Goal: Information Seeking & Learning: Learn about a topic

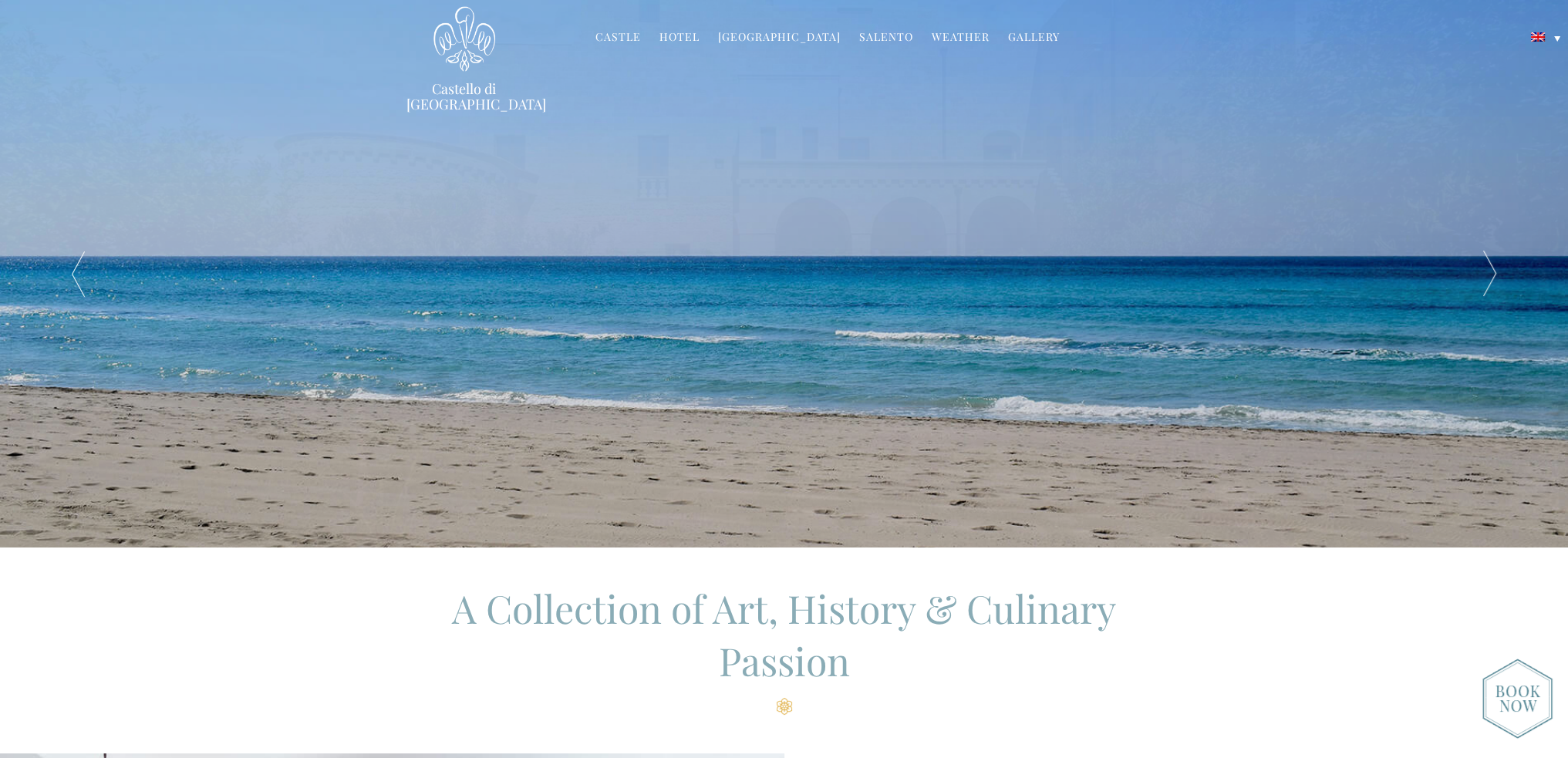
click at [700, 30] on link "Hotel" at bounding box center [679, 38] width 40 height 18
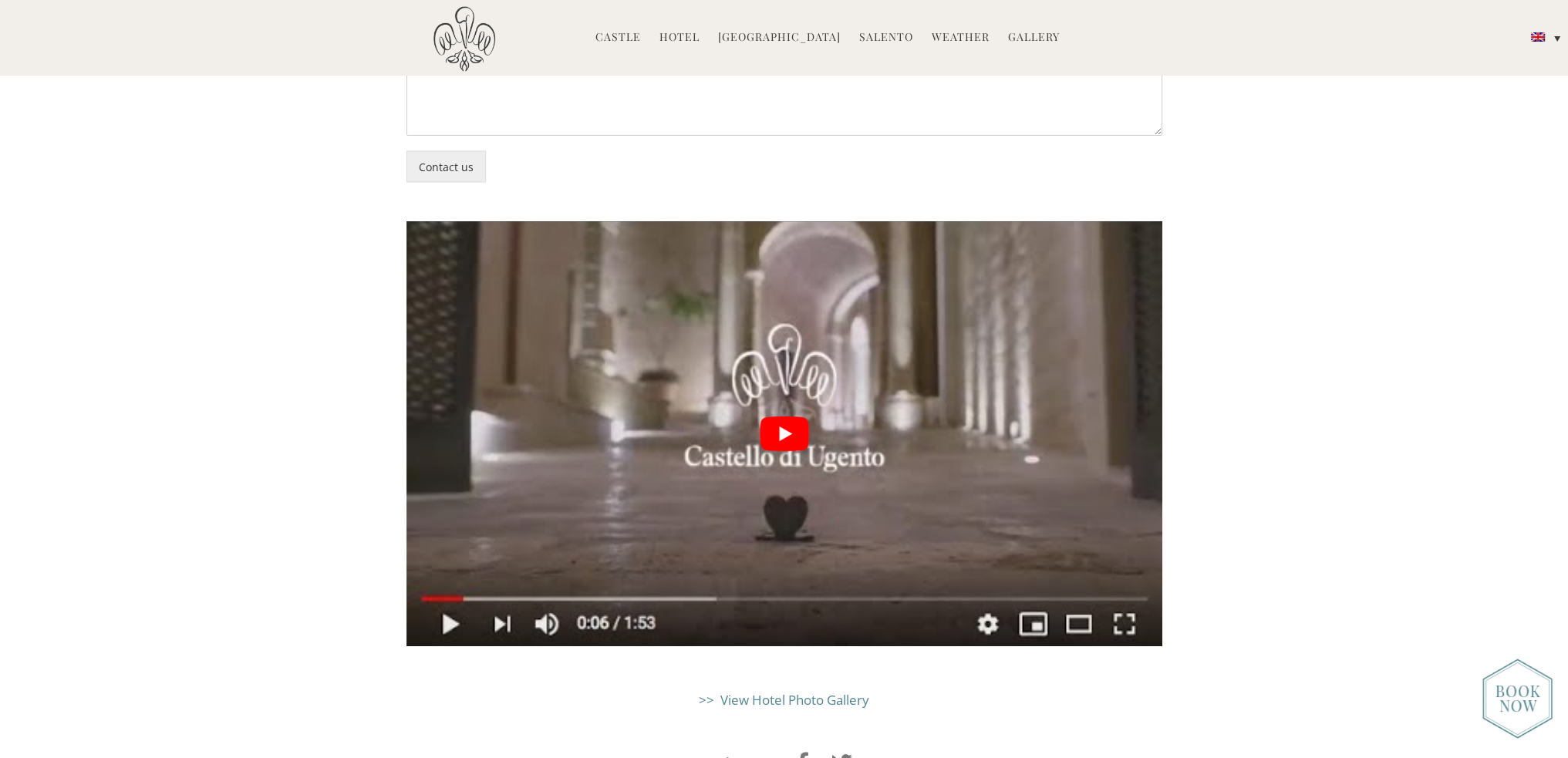
scroll to position [4012, 0]
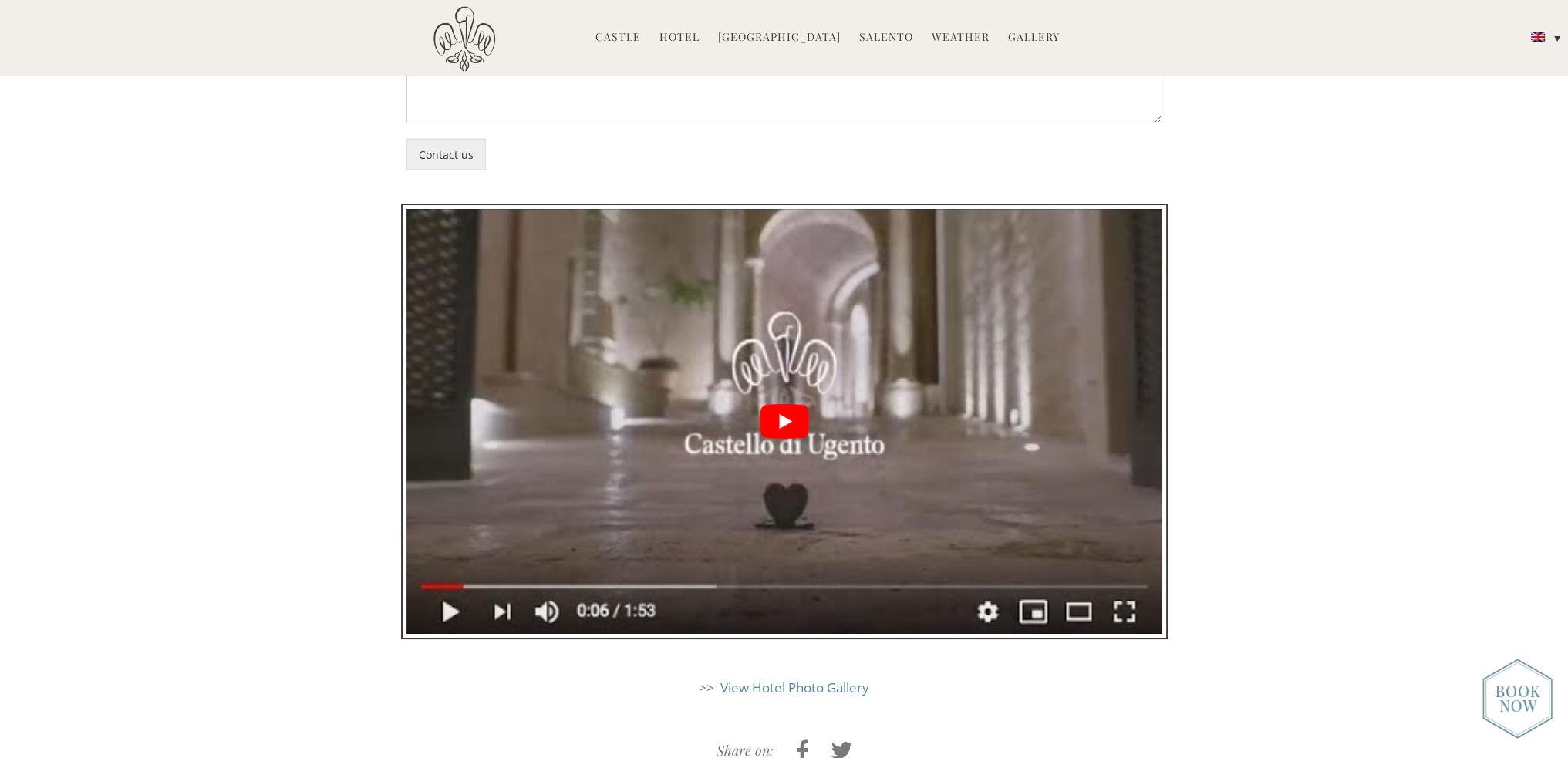
drag, startPoint x: 774, startPoint y: 304, endPoint x: 229, endPoint y: 795, distance: 733.6
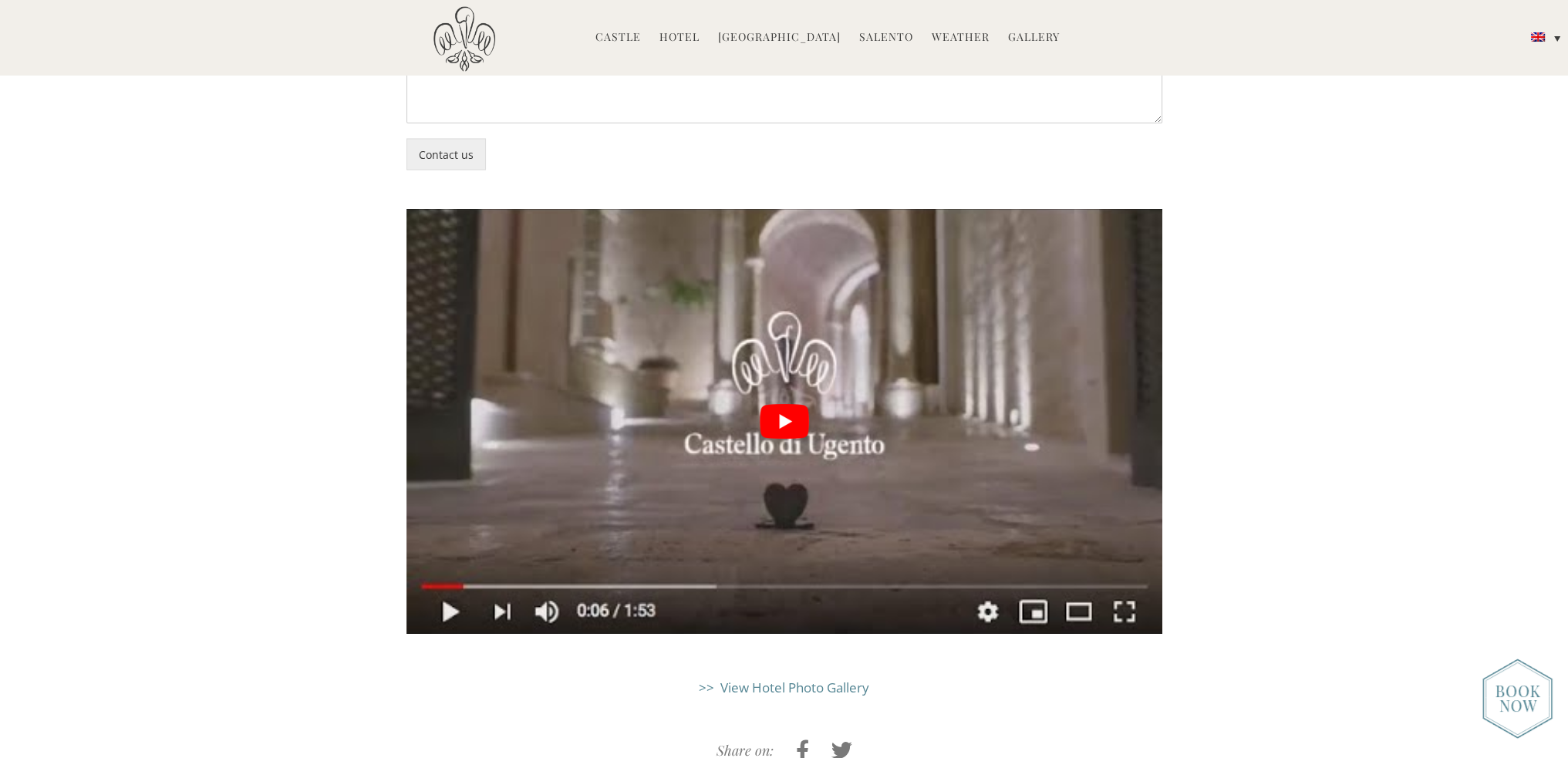
click at [756, 679] on link ">> View Hotel Photo Gallery" at bounding box center [784, 687] width 171 height 18
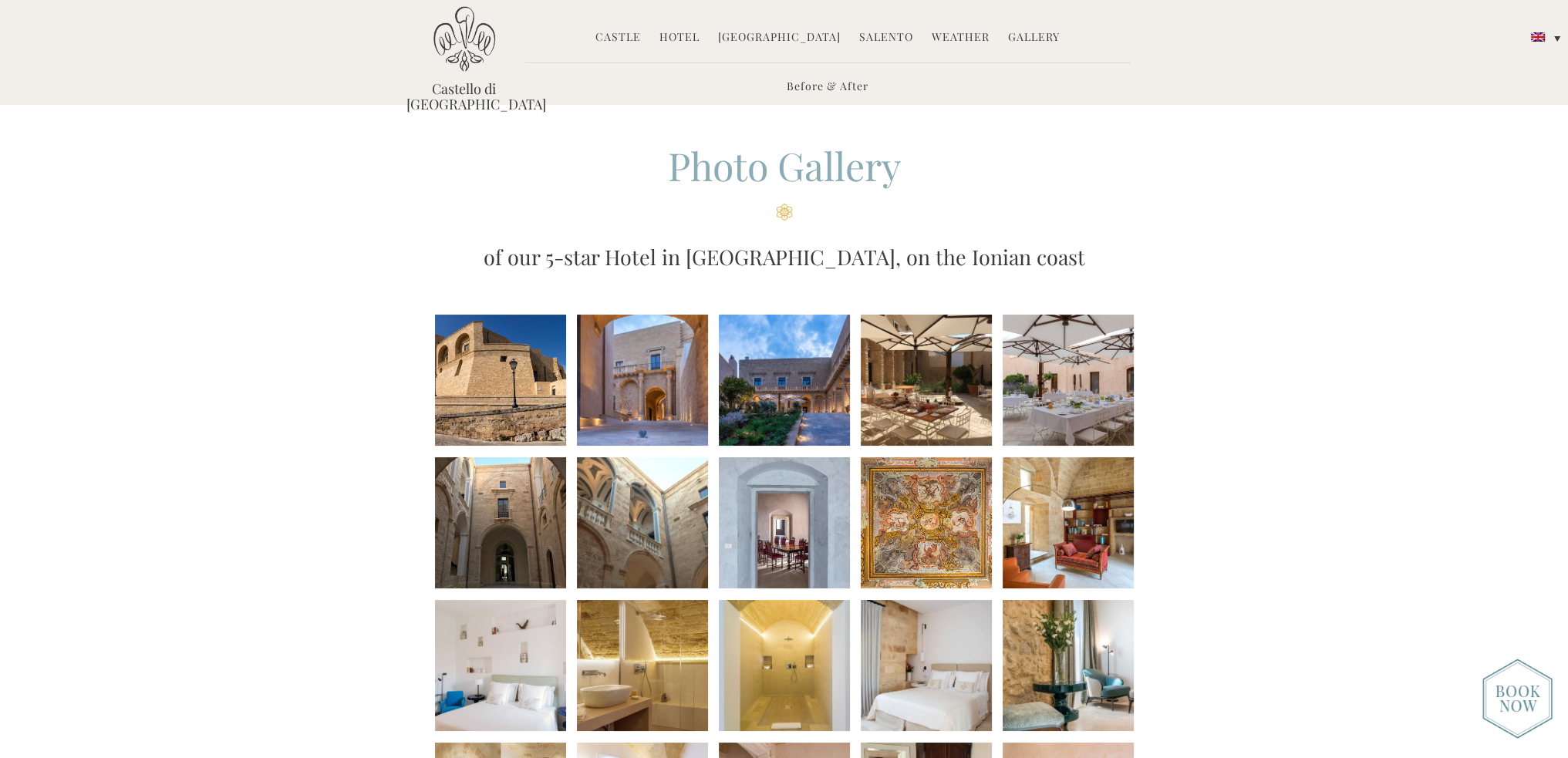
click at [1014, 35] on link "Gallery" at bounding box center [1034, 38] width 52 height 18
click at [522, 405] on li at bounding box center [501, 381] width 131 height 131
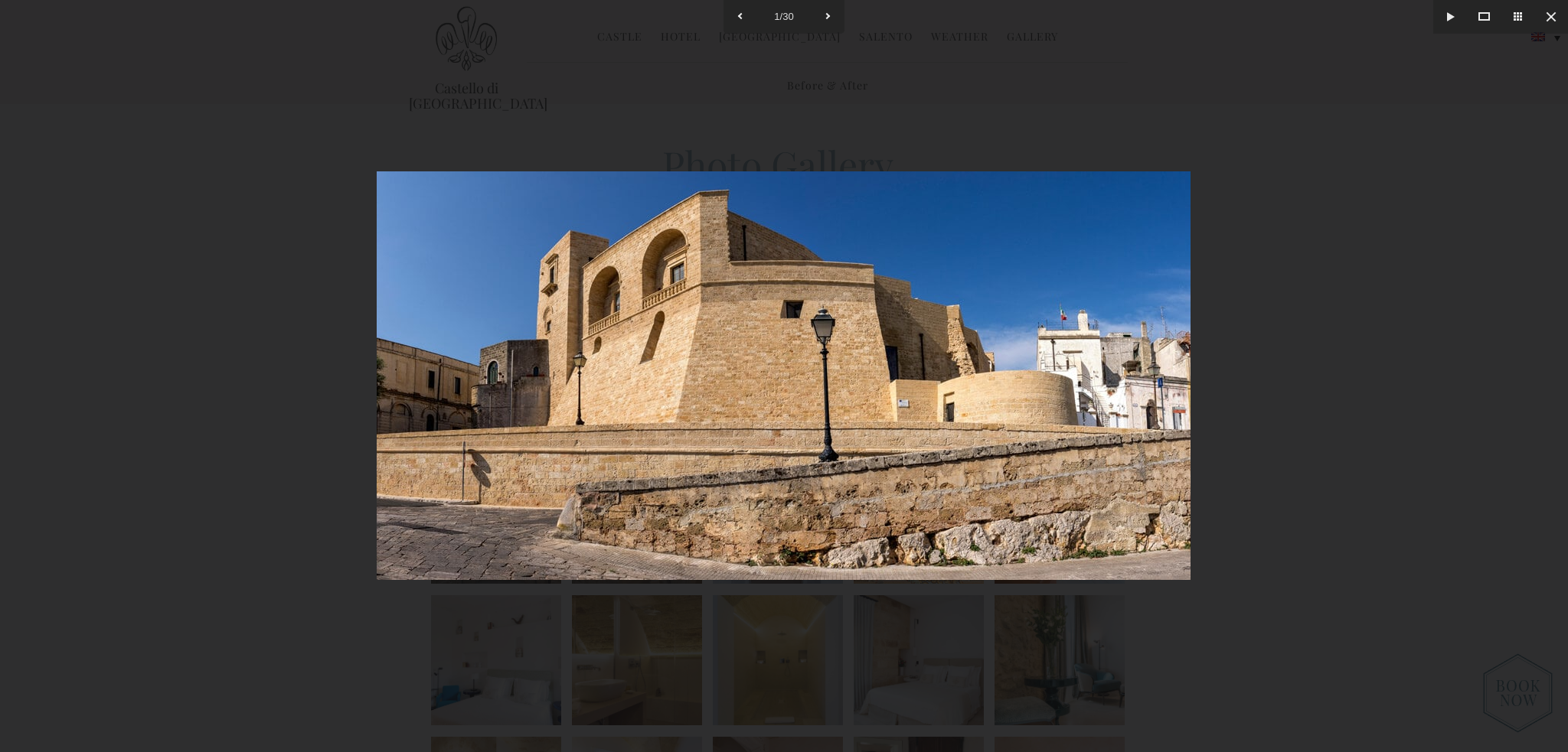
click at [1011, 564] on img at bounding box center [784, 375] width 814 height 409
click at [1294, 378] on div at bounding box center [784, 376] width 1568 height 752
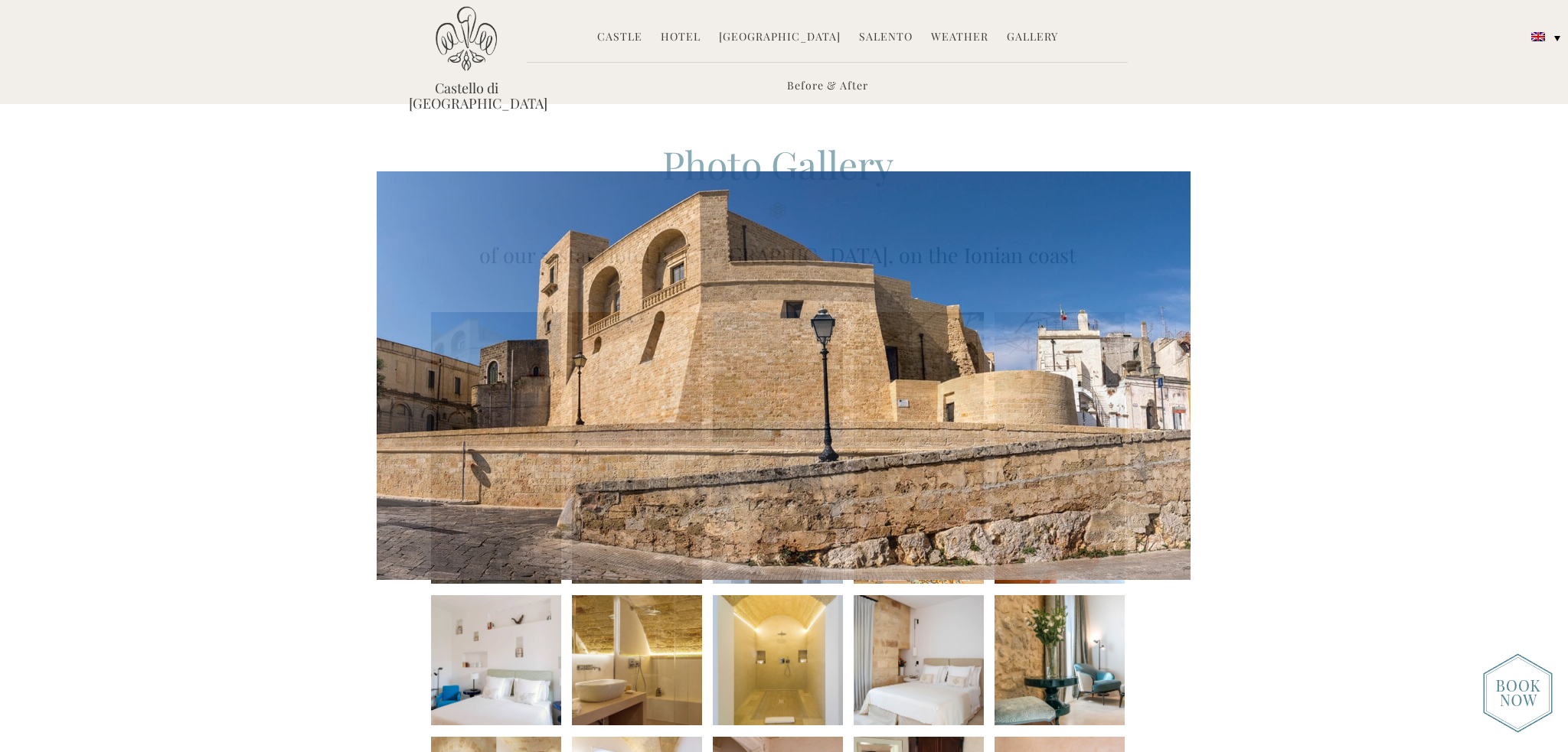
click at [1007, 450] on img at bounding box center [784, 375] width 814 height 409
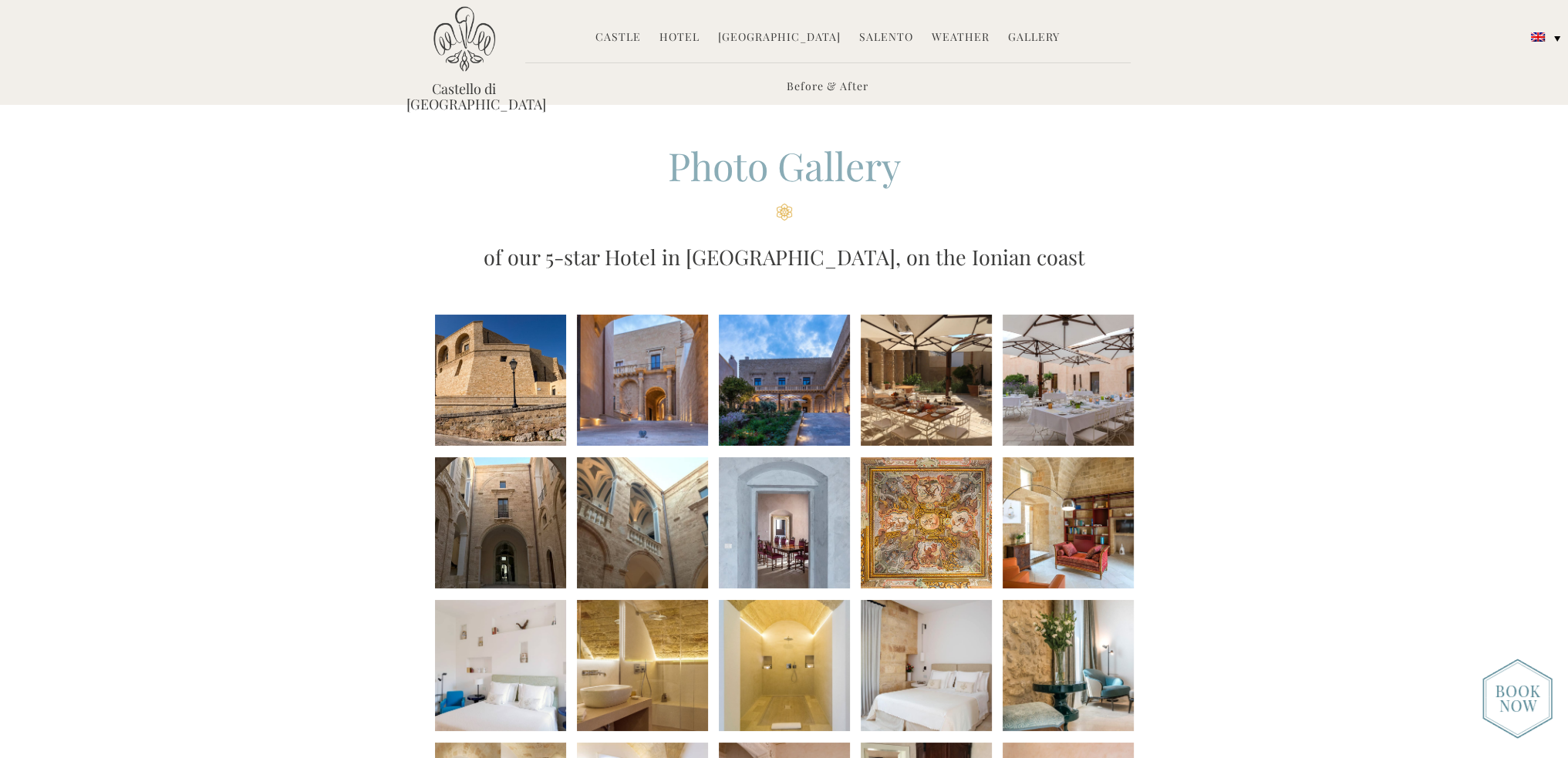
click at [638, 368] on li at bounding box center [643, 381] width 131 height 131
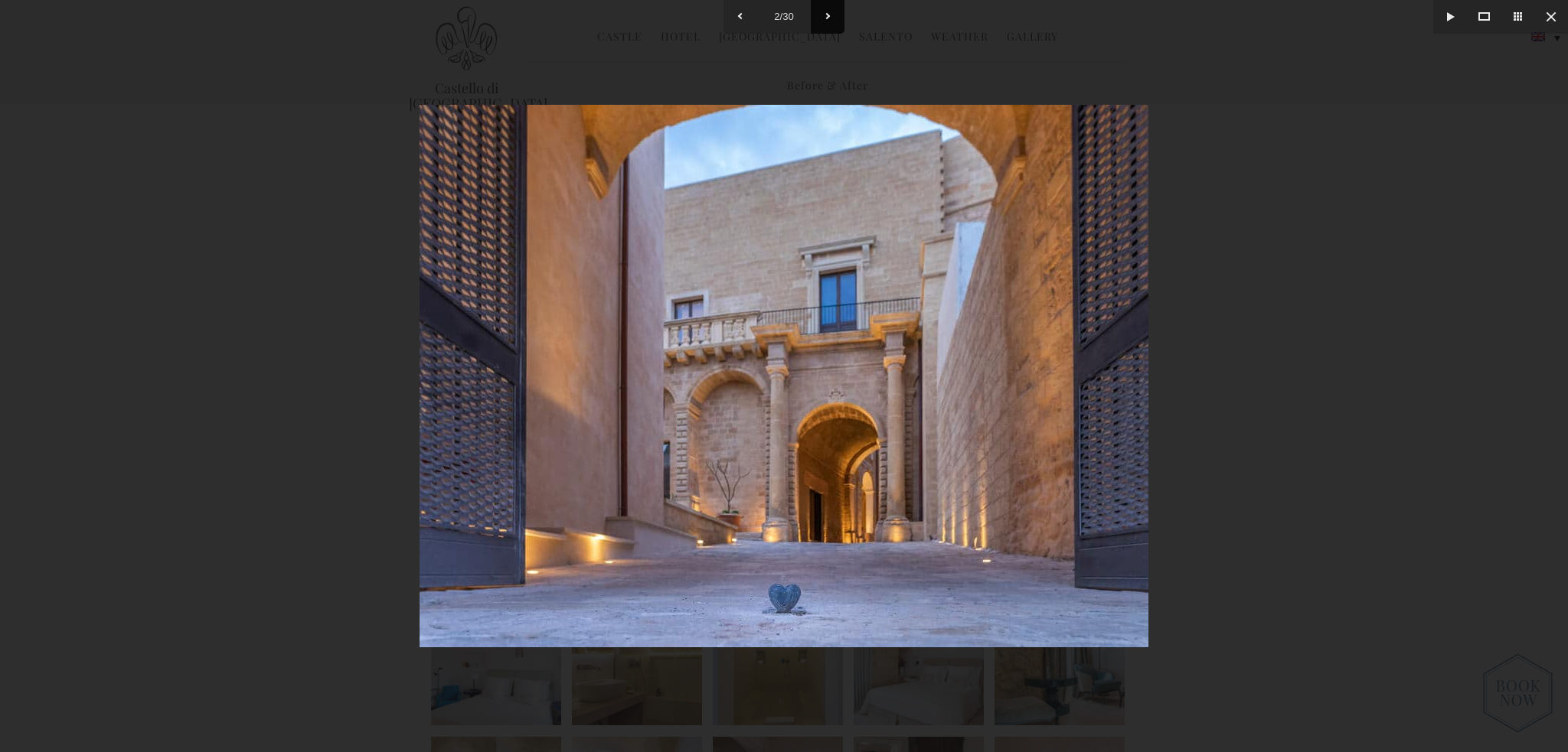
click at [817, 14] on button at bounding box center [828, 17] width 34 height 34
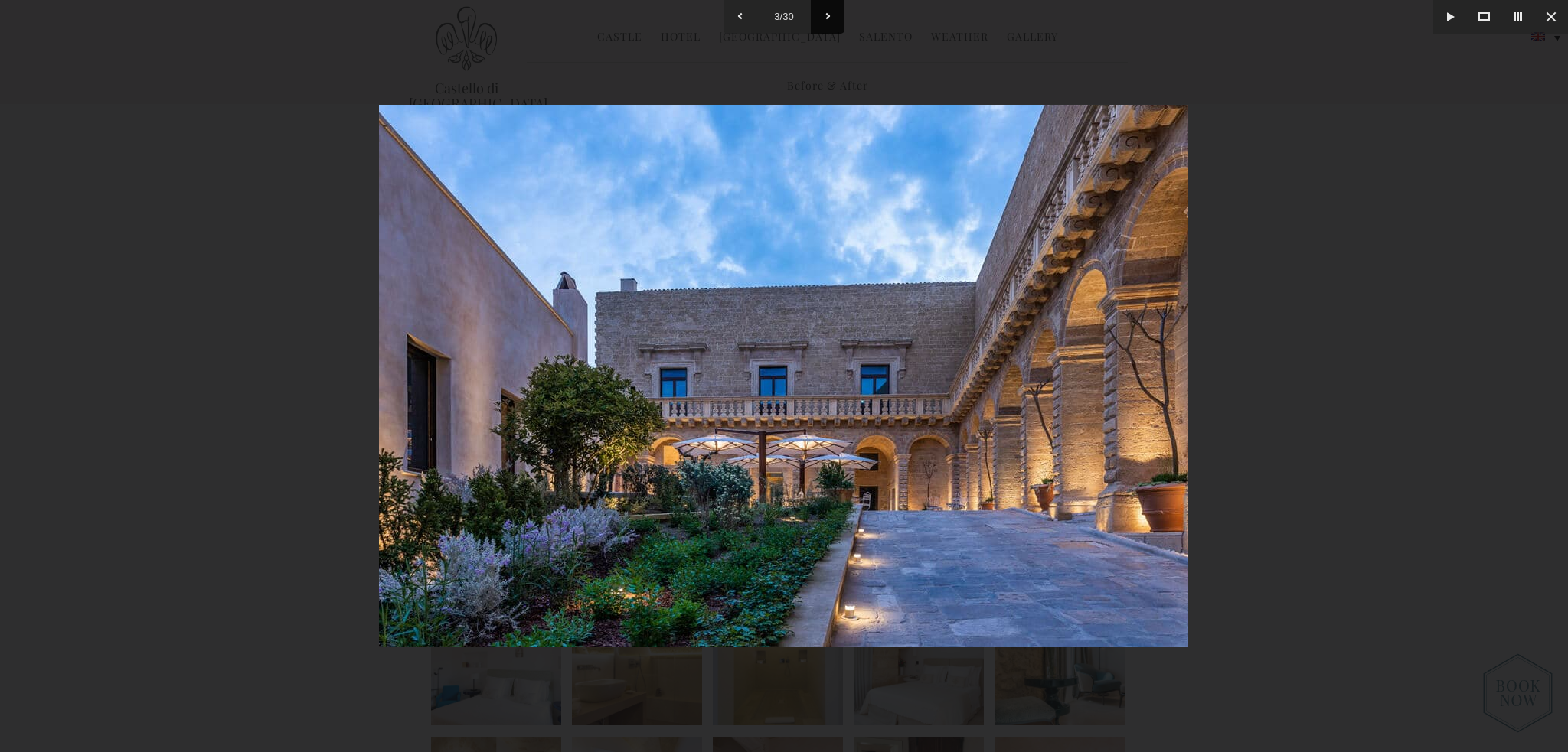
click at [817, 14] on button at bounding box center [828, 17] width 34 height 34
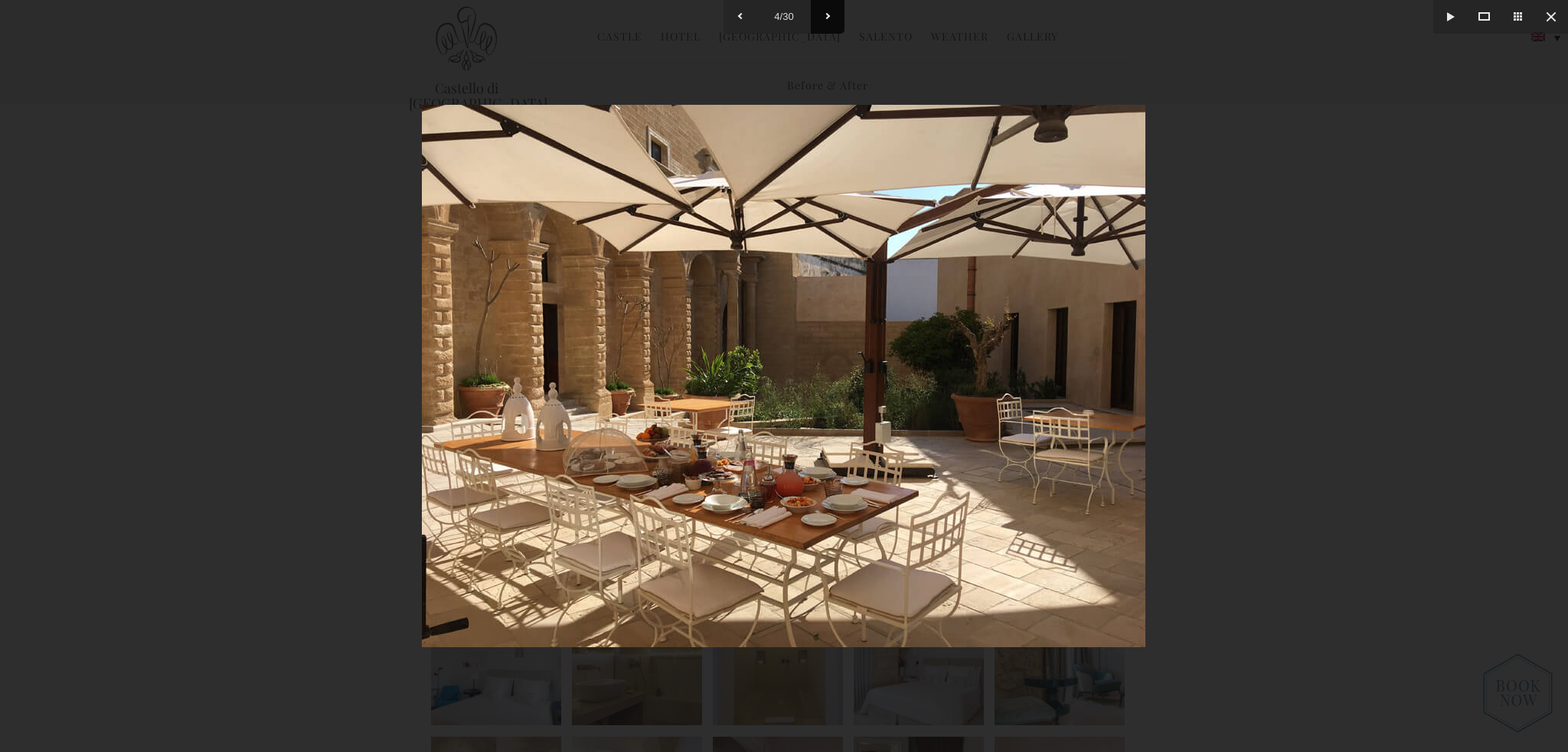
click at [817, 14] on button at bounding box center [828, 17] width 34 height 34
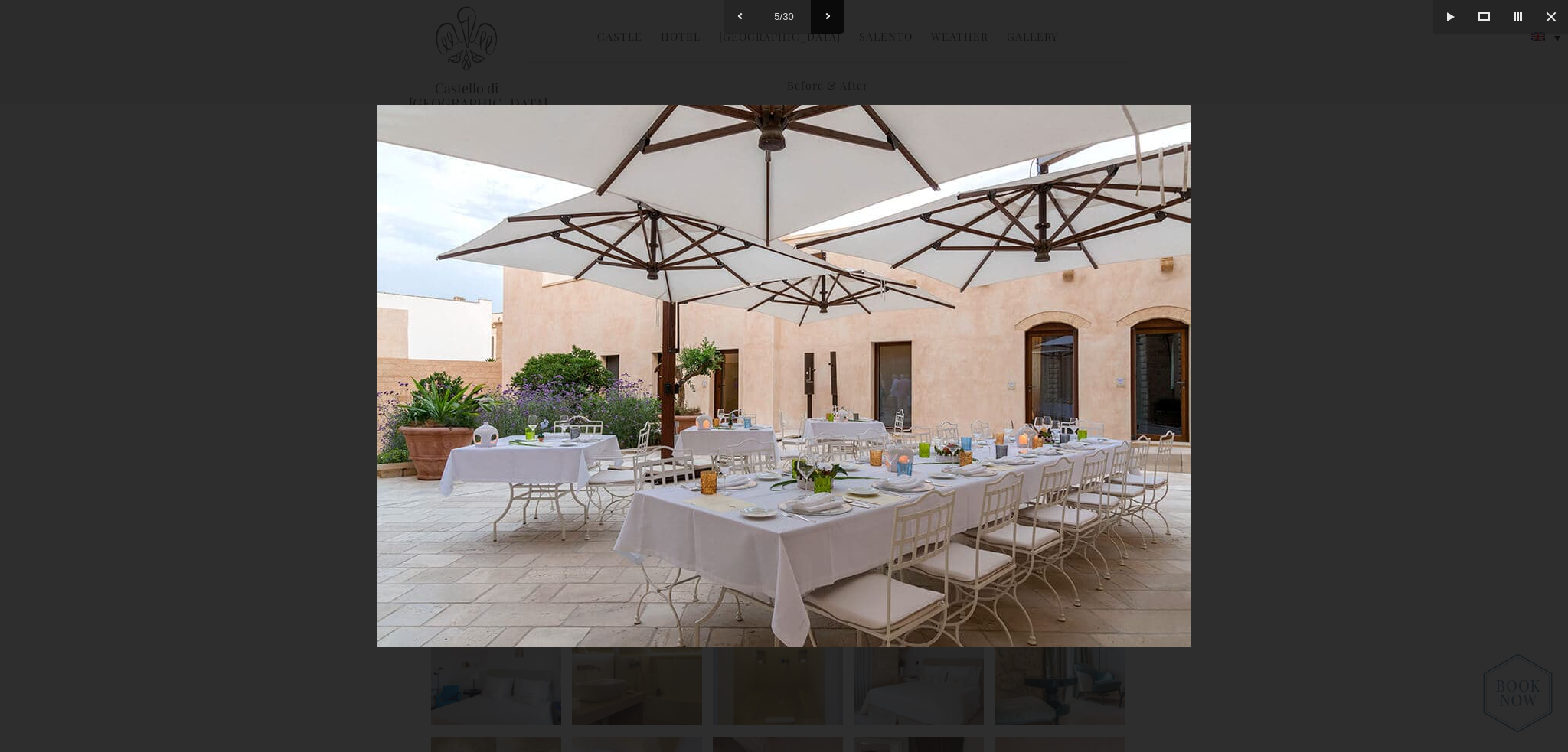
click at [817, 14] on button at bounding box center [828, 17] width 34 height 34
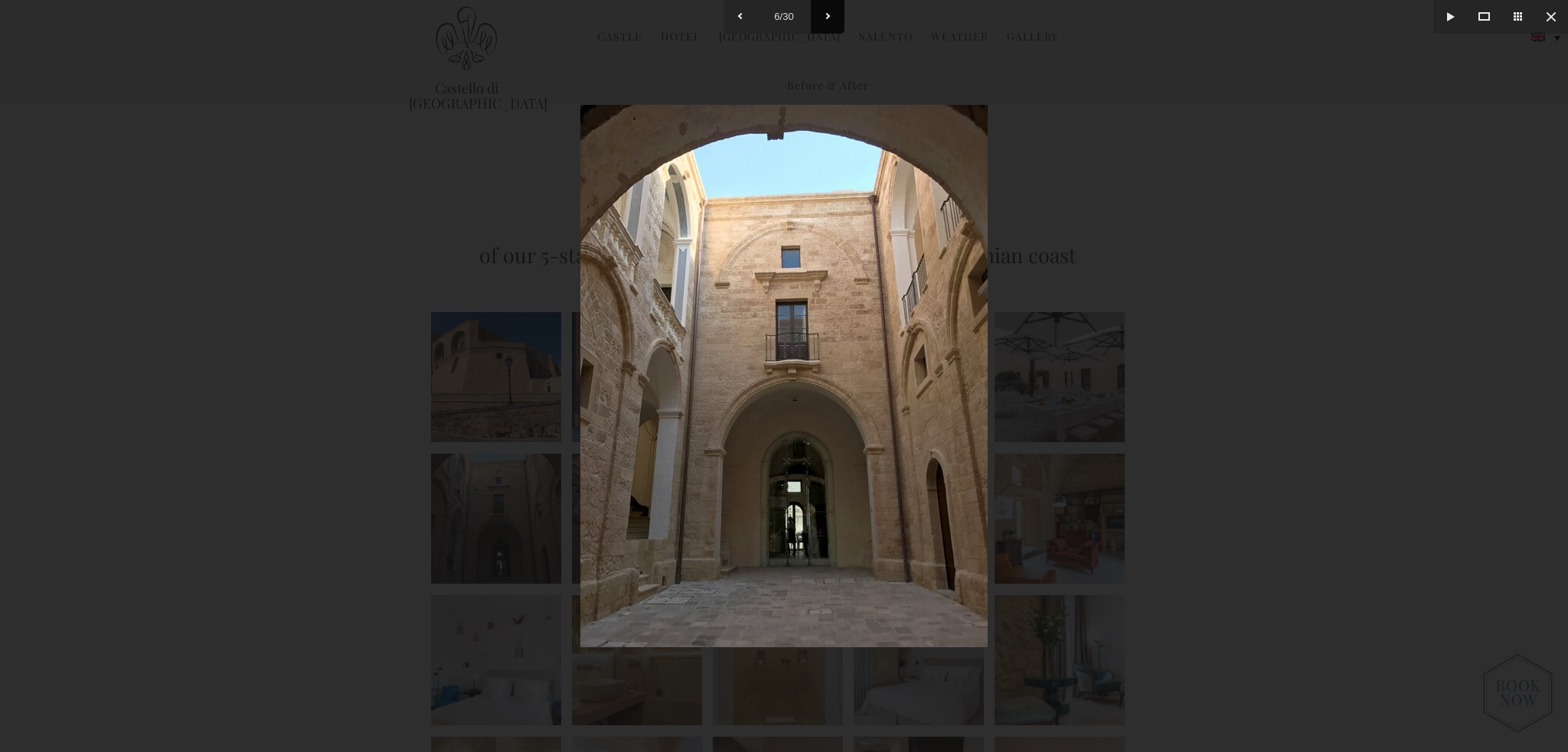
click at [817, 14] on button at bounding box center [828, 17] width 34 height 34
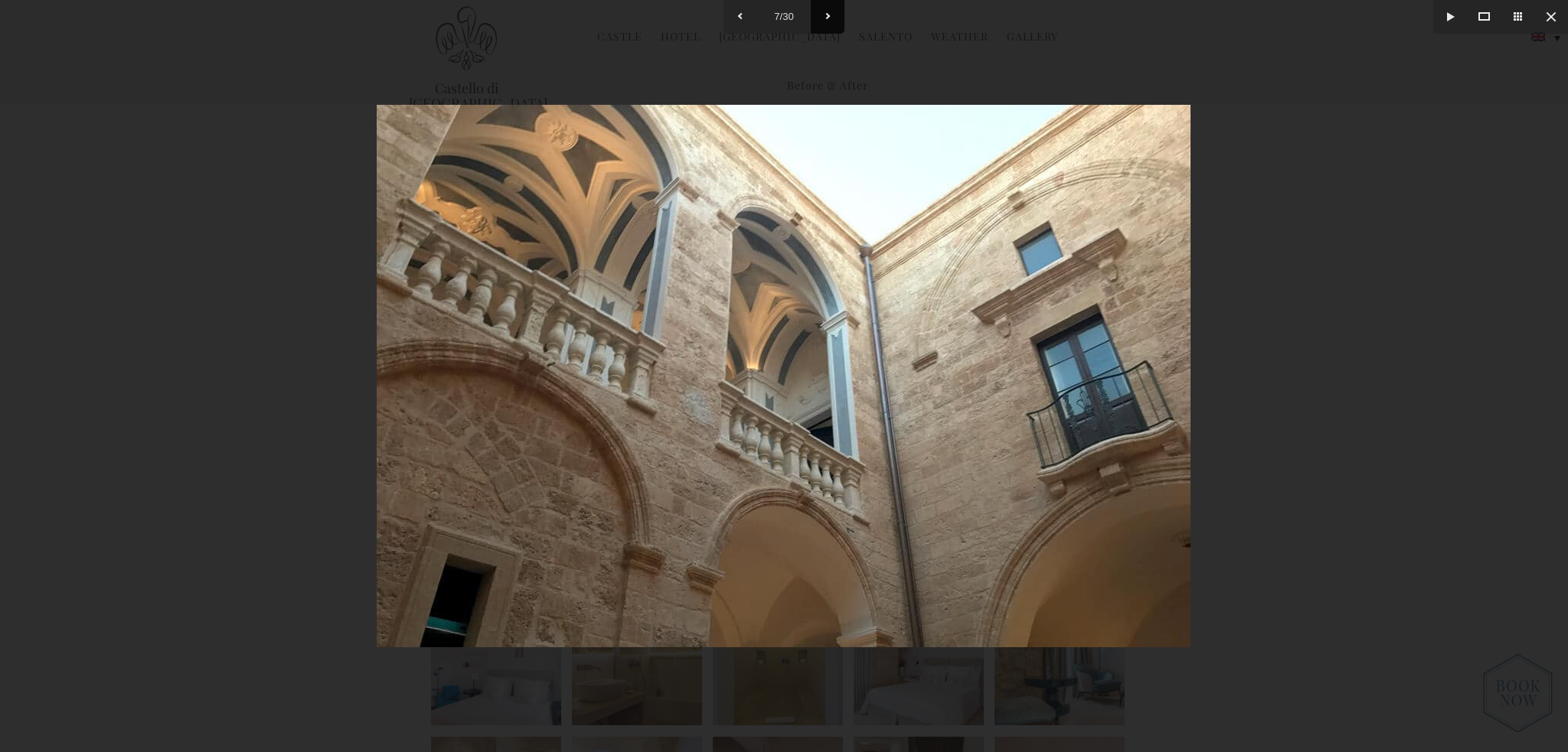
click at [817, 14] on button at bounding box center [828, 17] width 34 height 34
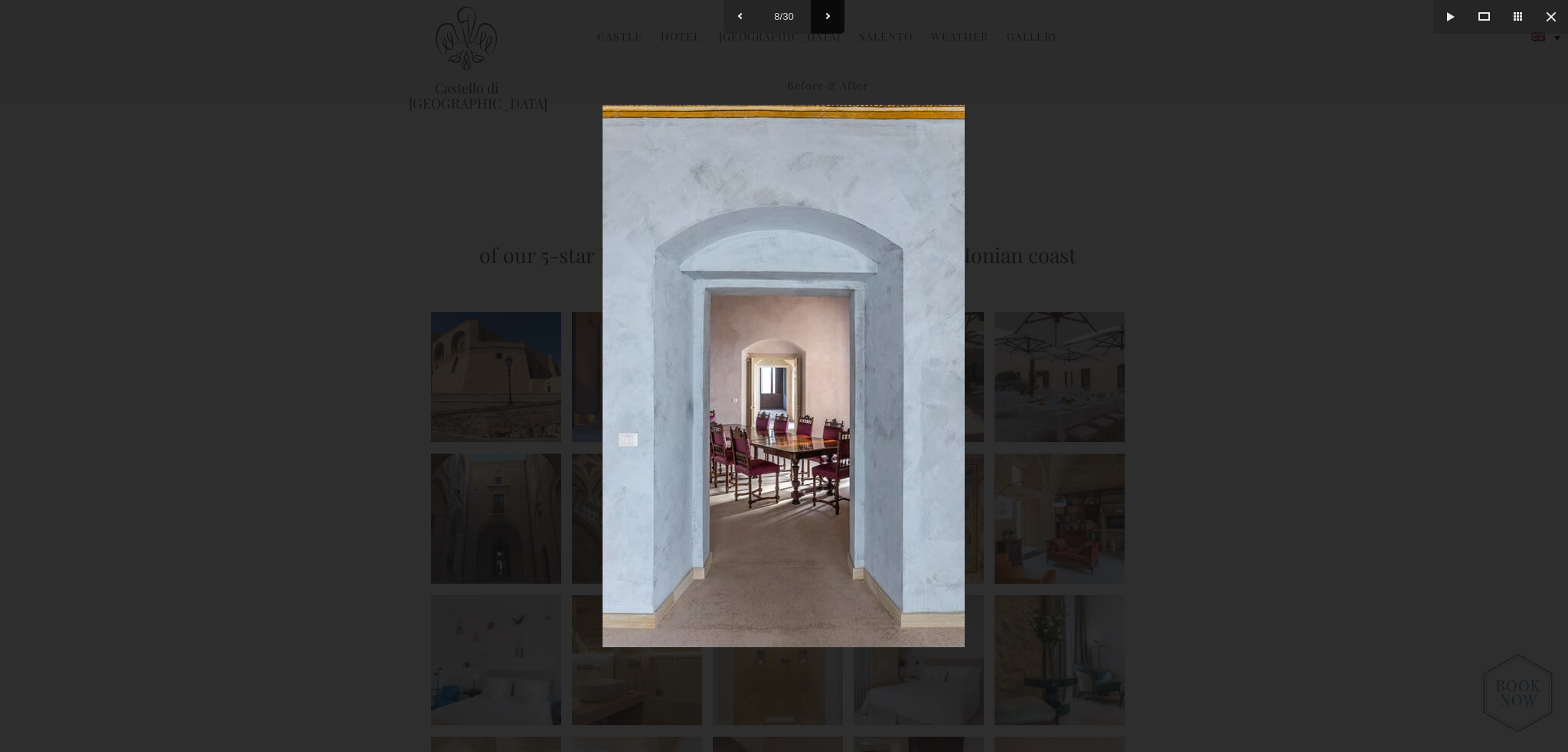
click at [817, 14] on button at bounding box center [828, 17] width 34 height 34
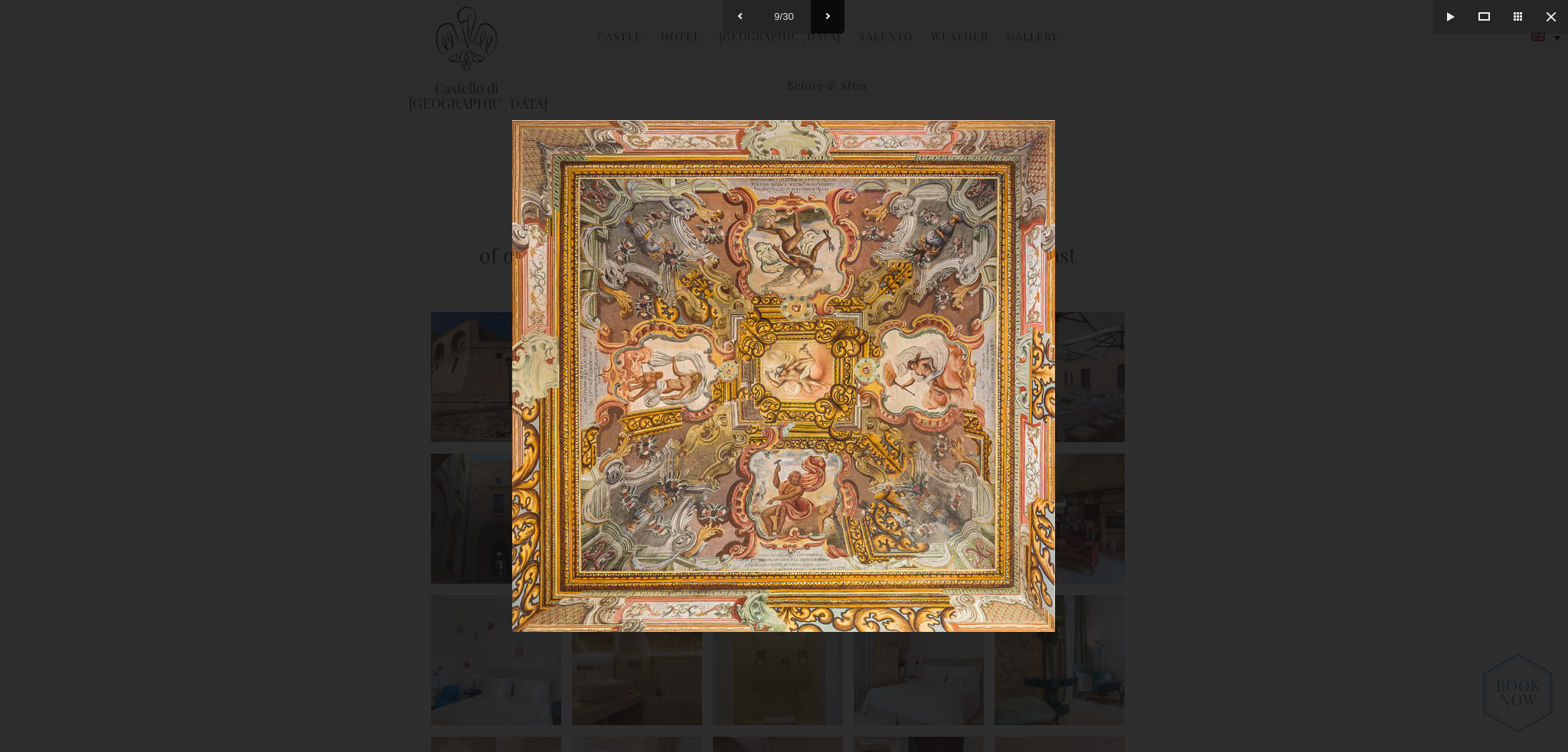
click at [817, 14] on button at bounding box center [828, 17] width 34 height 34
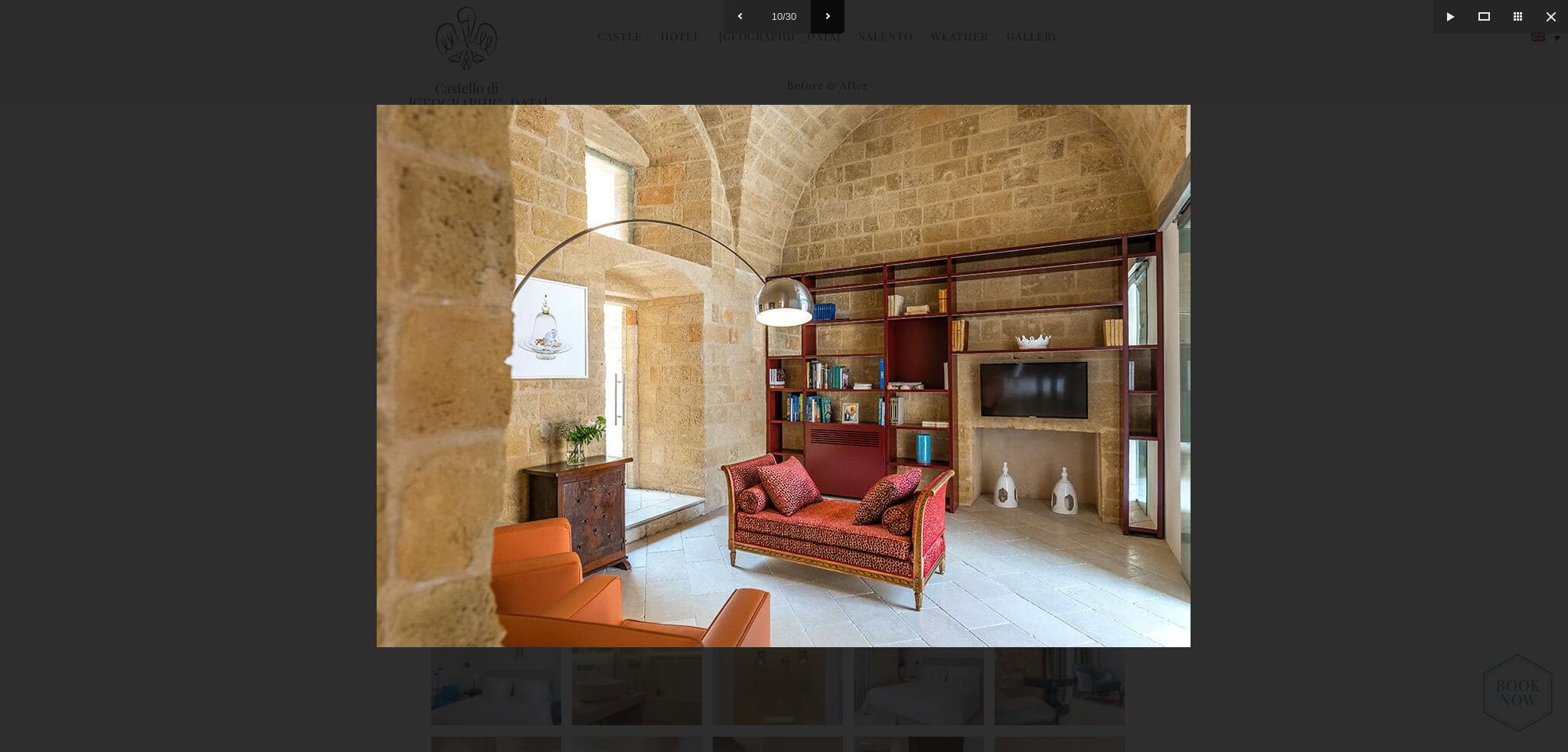
click at [817, 14] on button at bounding box center [828, 17] width 34 height 34
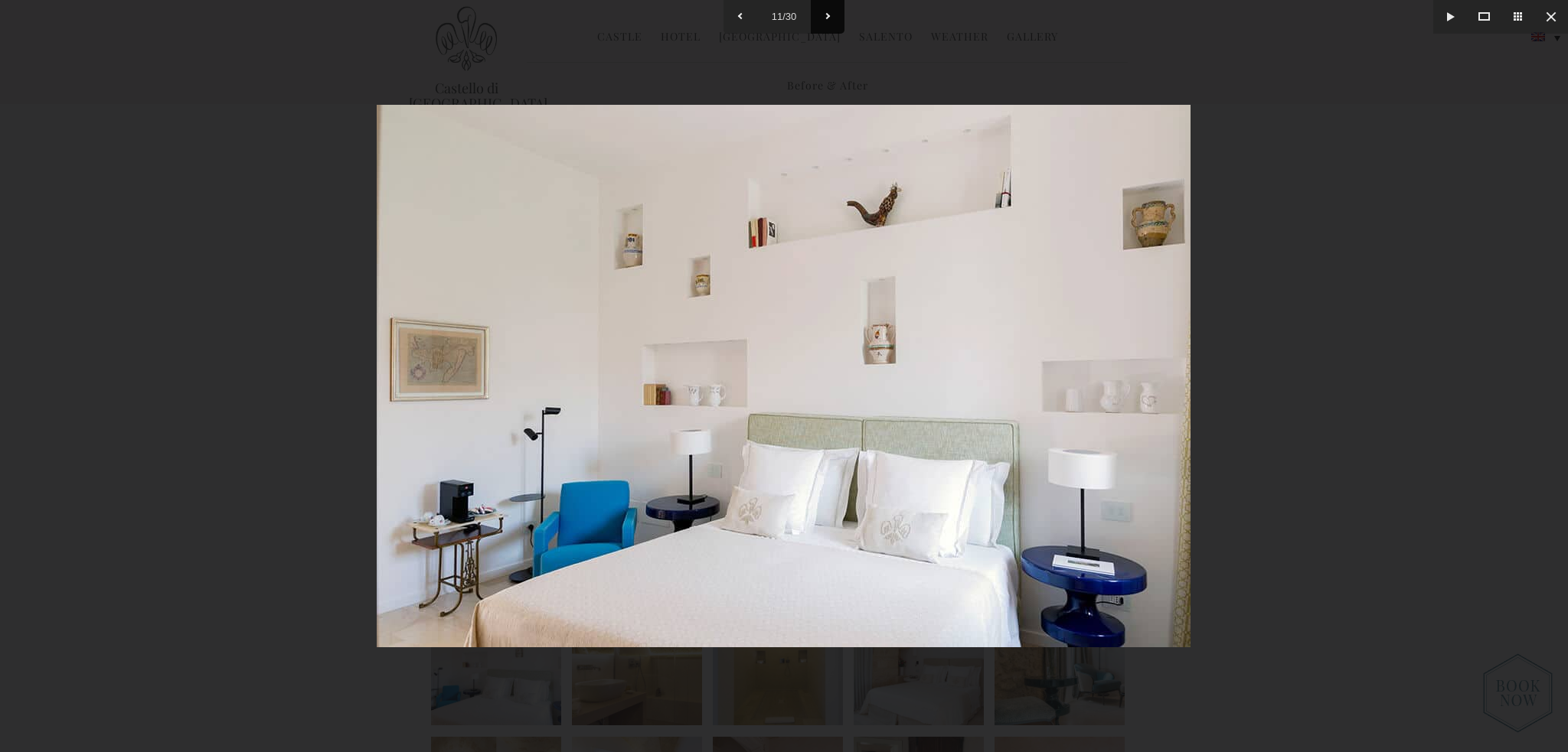
click at [817, 14] on button at bounding box center [828, 17] width 34 height 34
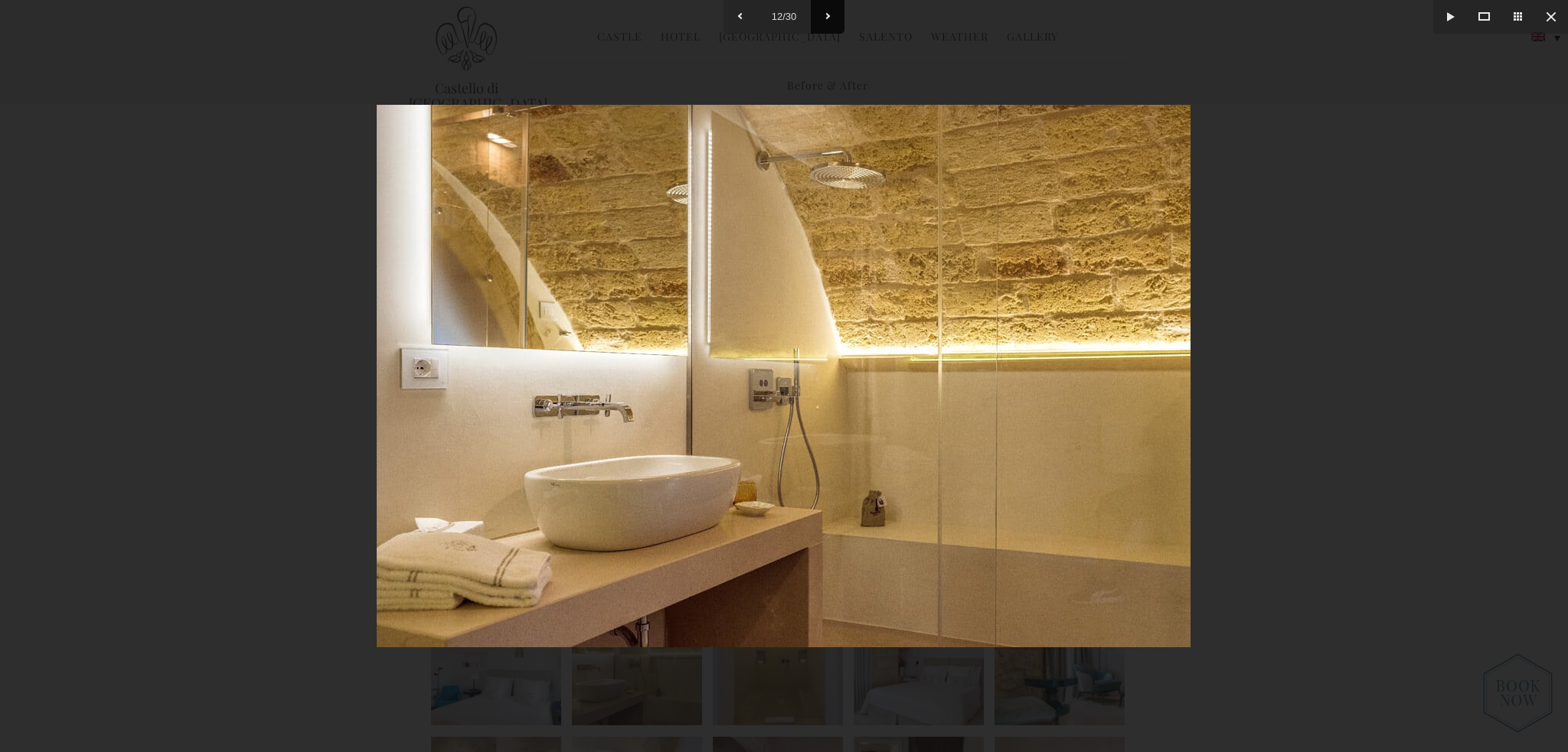
click at [817, 14] on button at bounding box center [828, 17] width 34 height 34
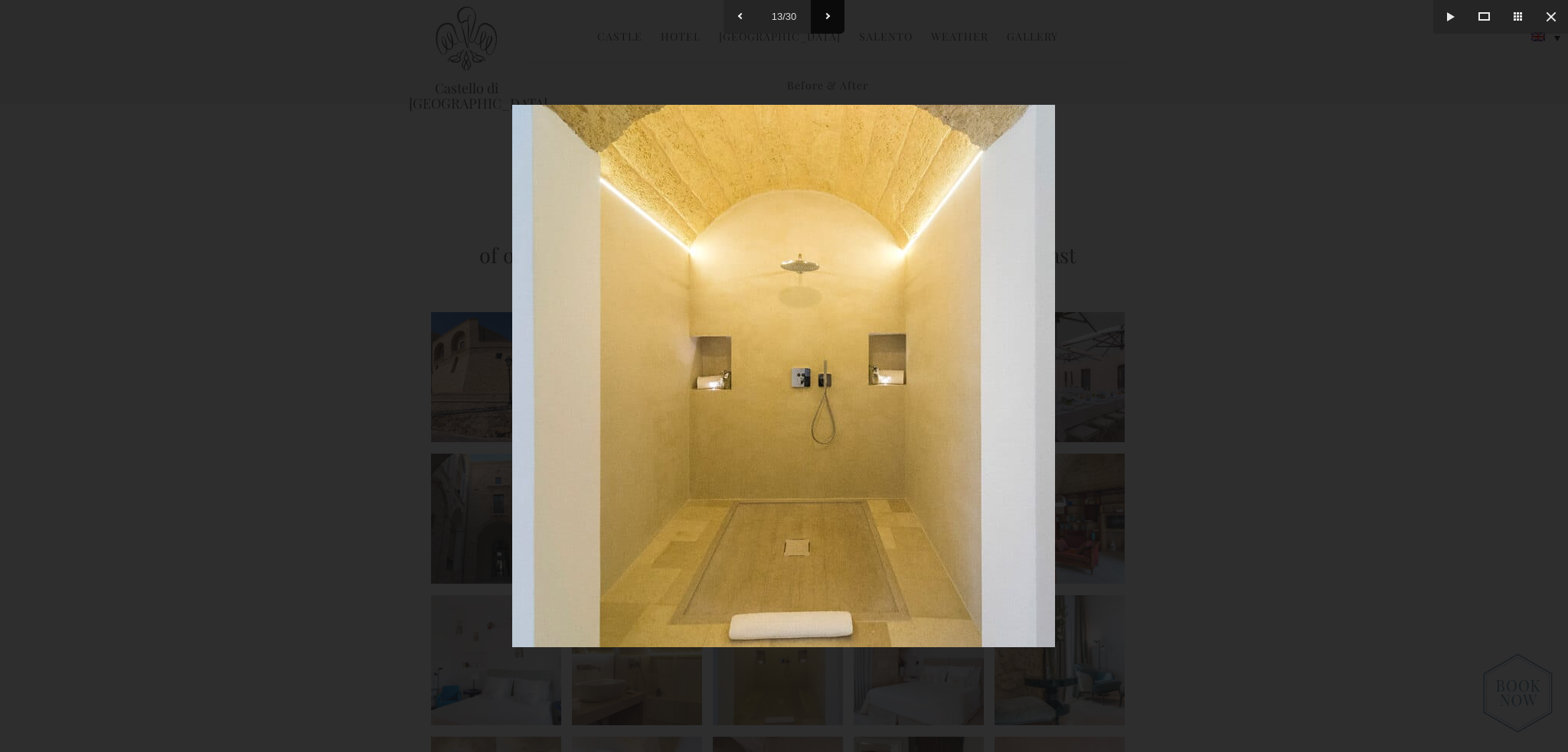
click at [817, 14] on button at bounding box center [828, 17] width 34 height 34
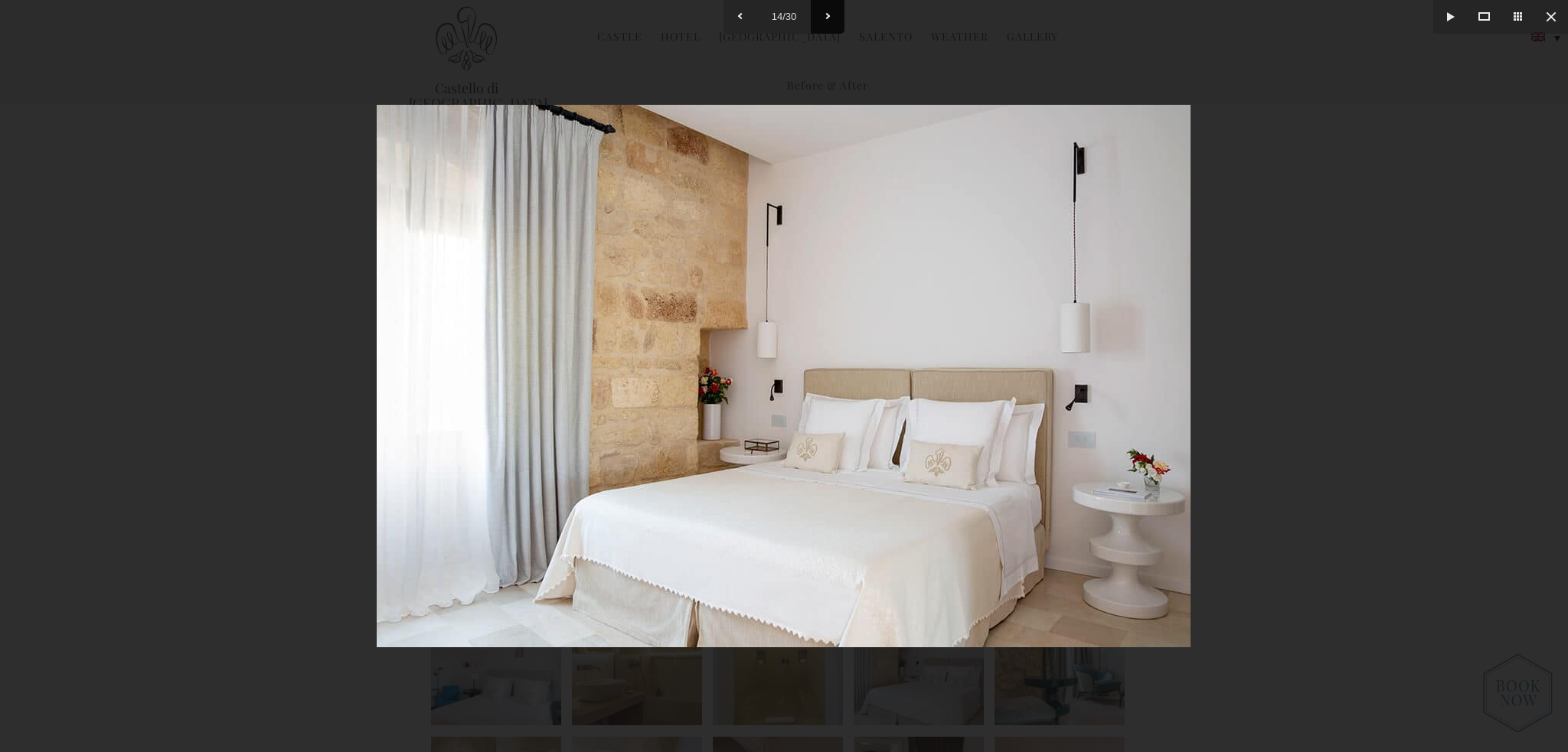
click at [817, 14] on button at bounding box center [828, 17] width 34 height 34
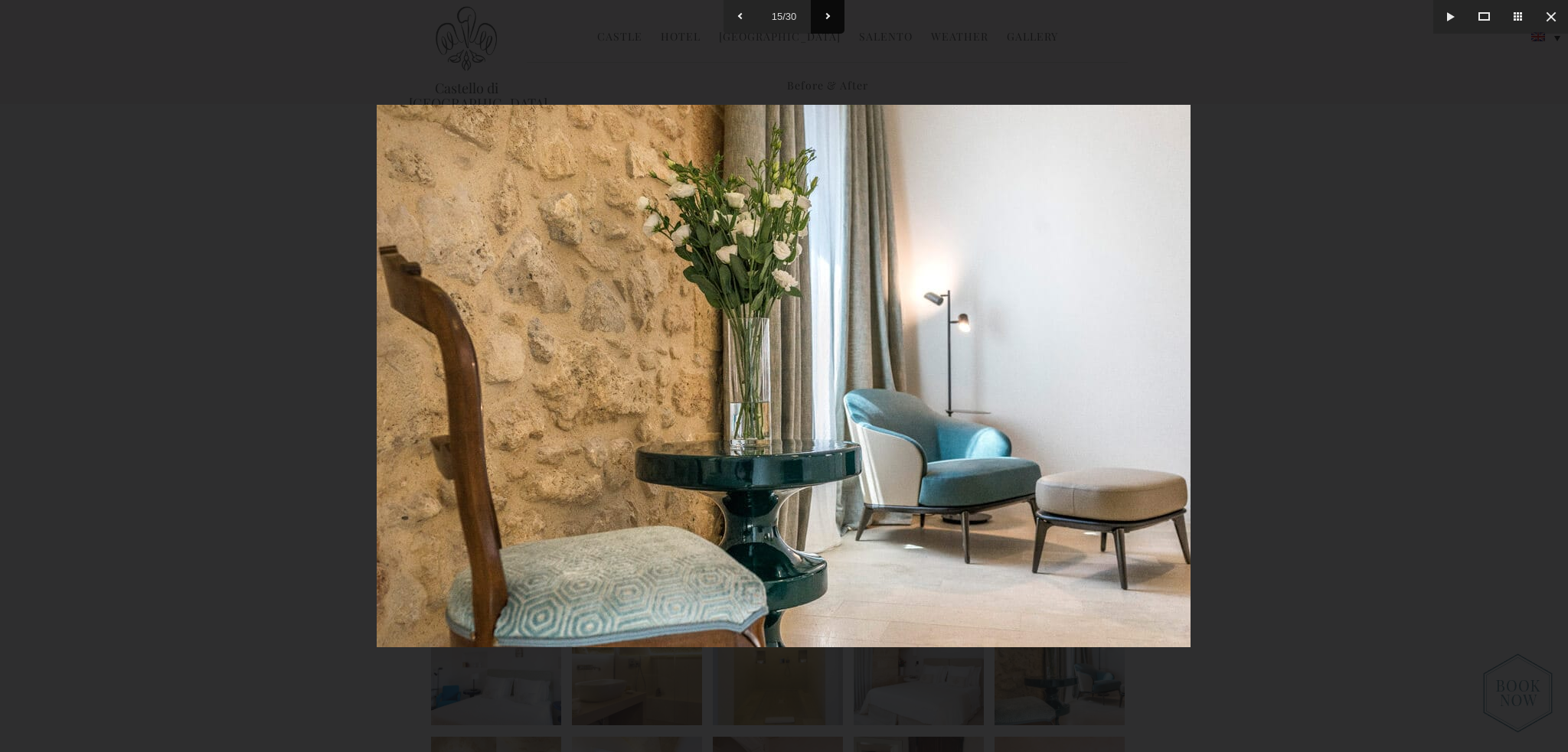
click at [817, 14] on button at bounding box center [828, 17] width 34 height 34
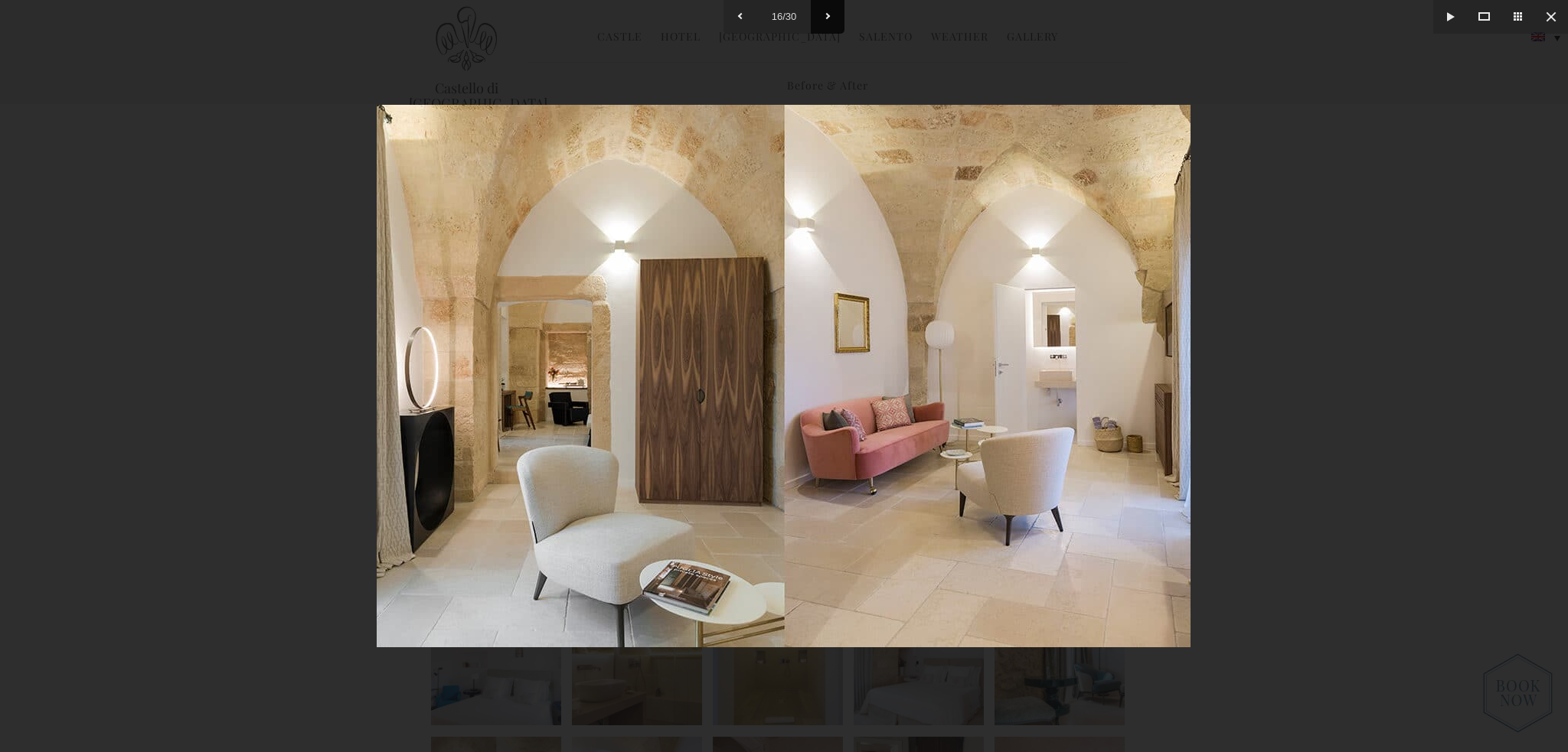
click at [817, 14] on button at bounding box center [828, 17] width 34 height 34
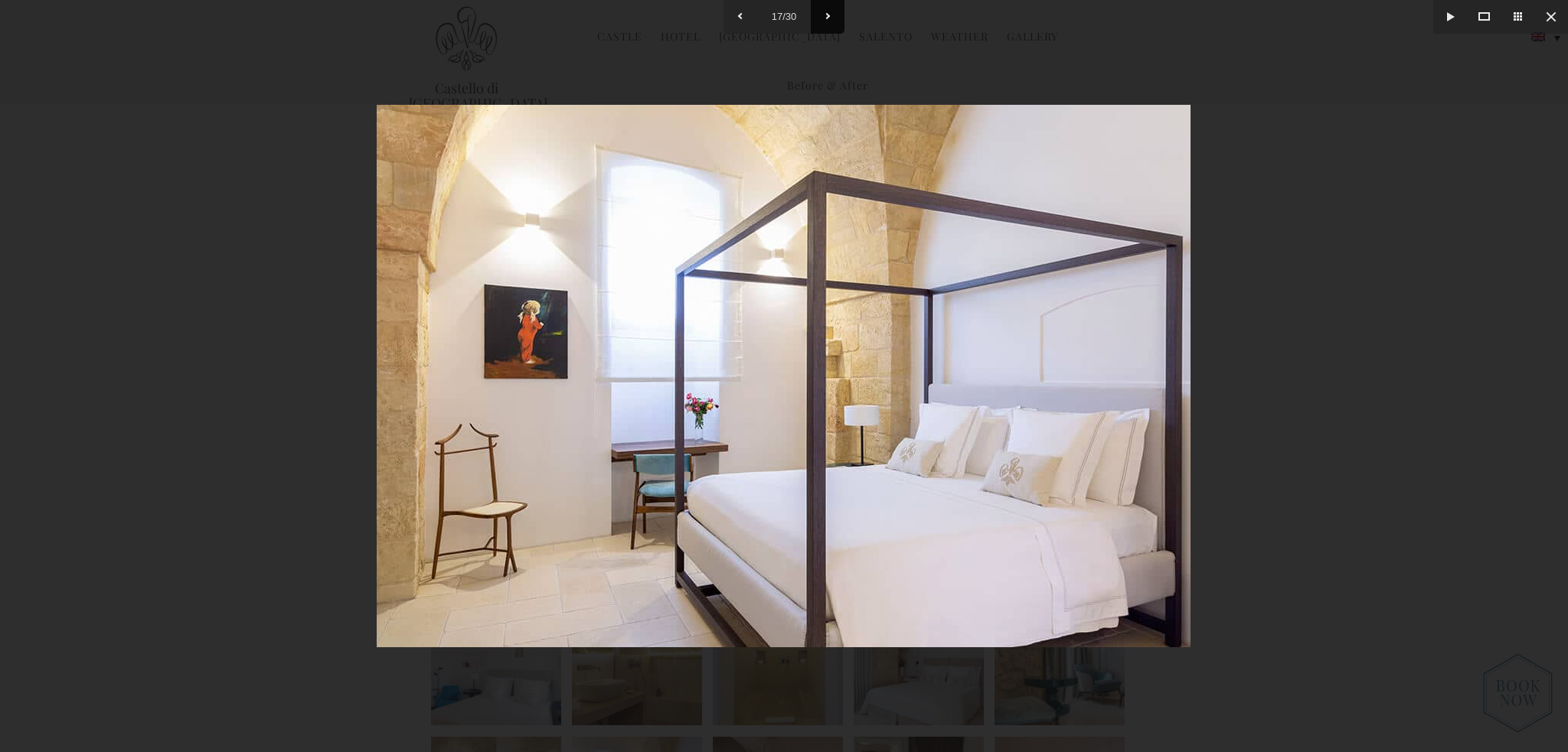
click at [817, 14] on button at bounding box center [828, 17] width 34 height 34
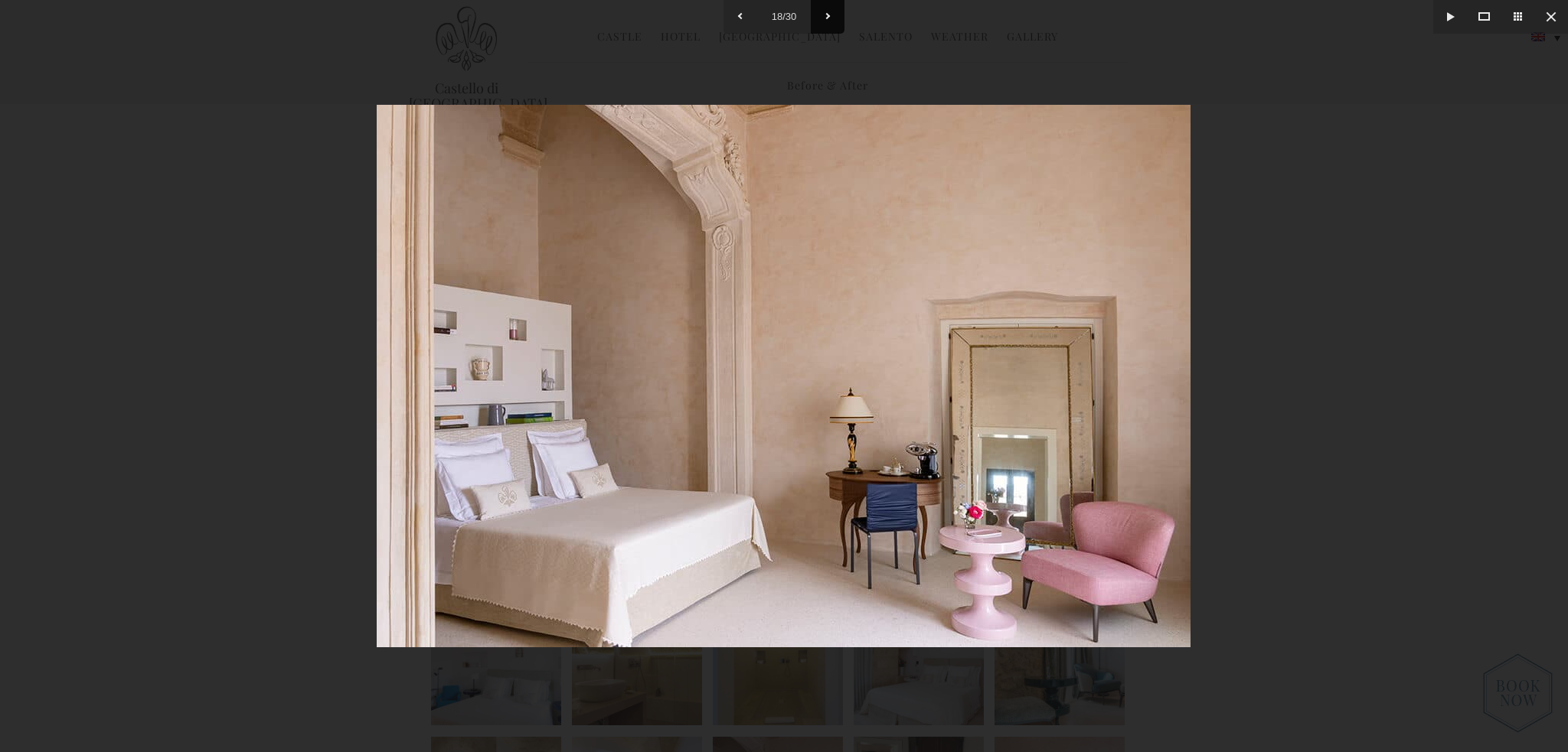
click at [817, 14] on button at bounding box center [828, 17] width 34 height 34
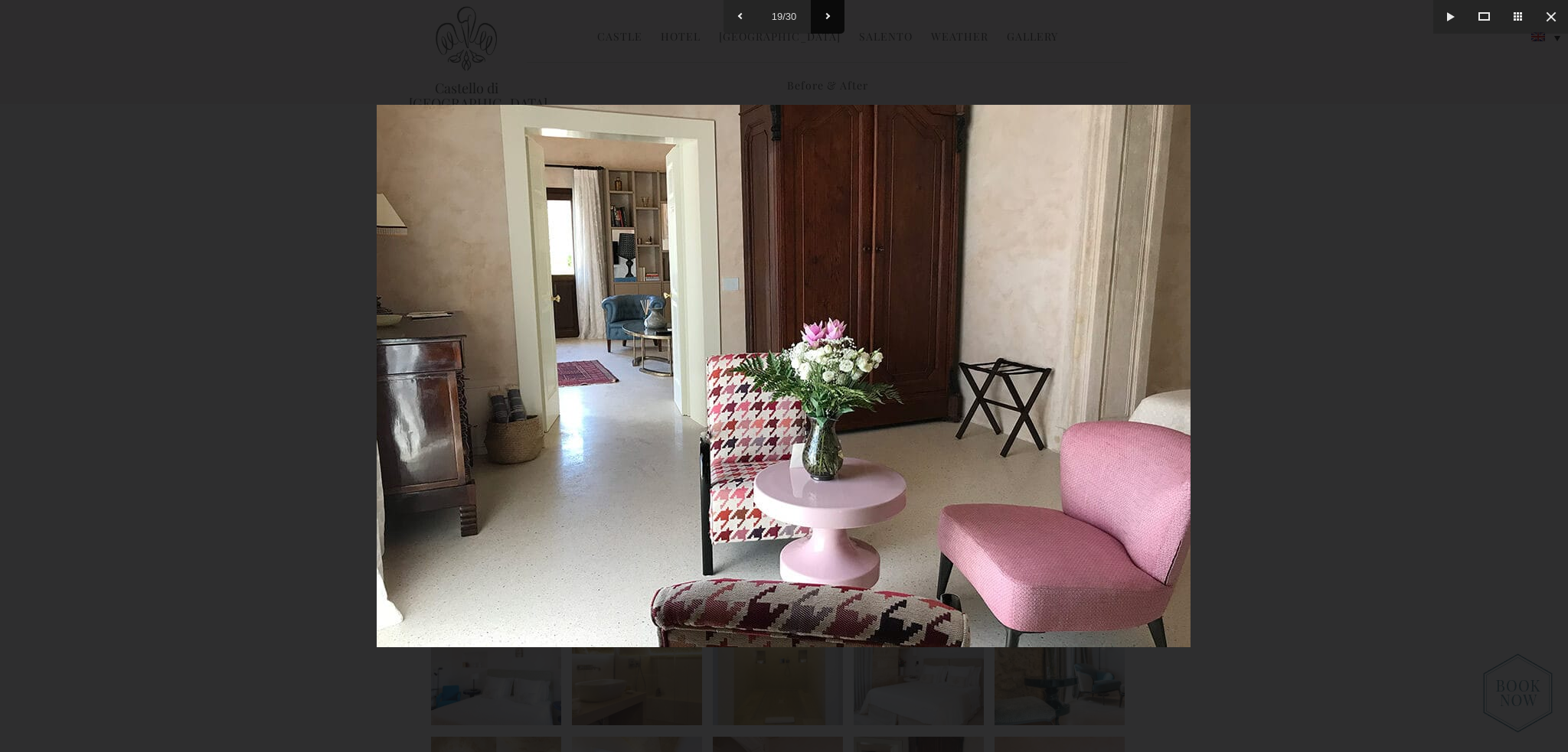
click at [817, 14] on button at bounding box center [828, 17] width 34 height 34
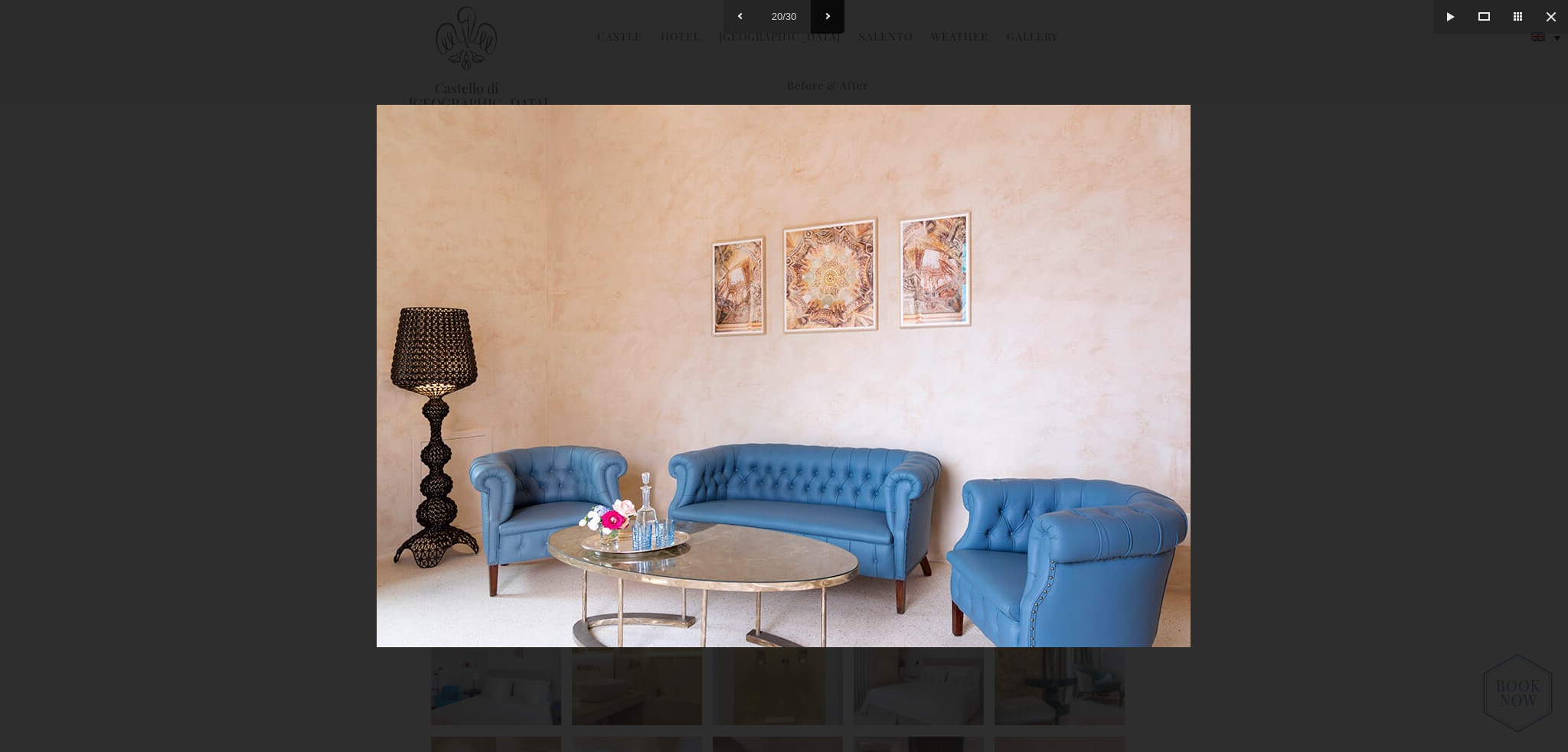
click at [817, 14] on button at bounding box center [828, 17] width 34 height 34
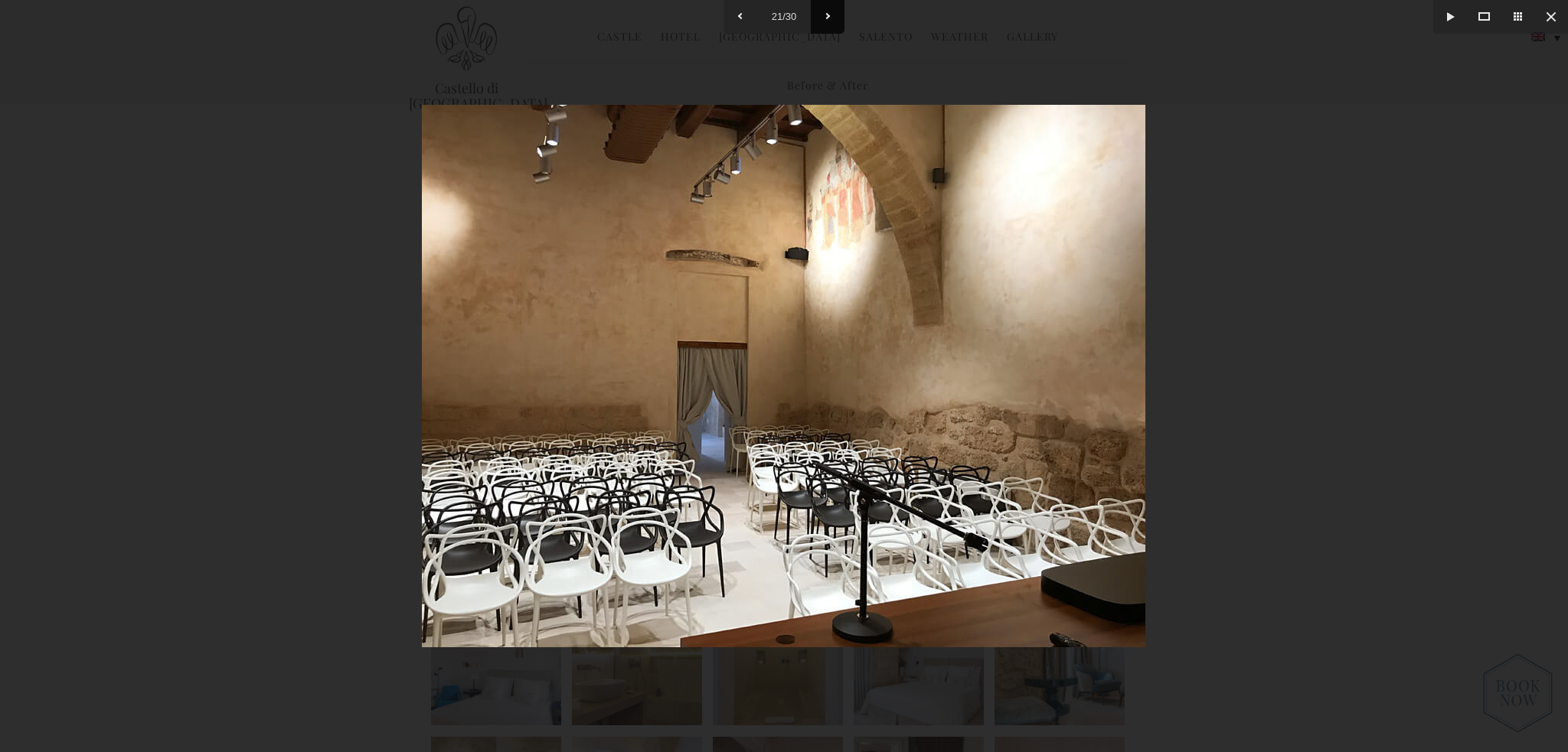
click at [817, 14] on button at bounding box center [828, 17] width 34 height 34
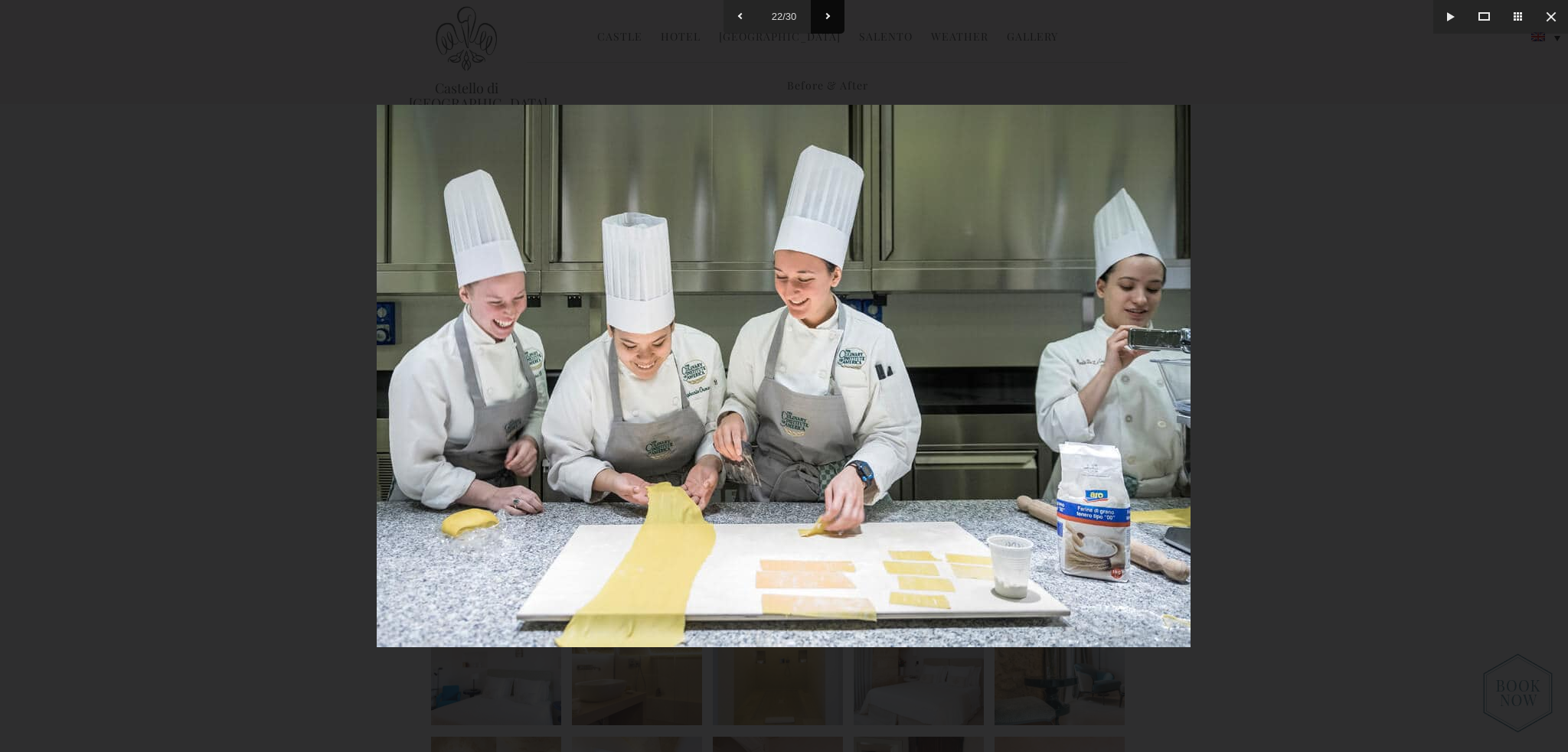
click at [817, 14] on button at bounding box center [828, 17] width 34 height 34
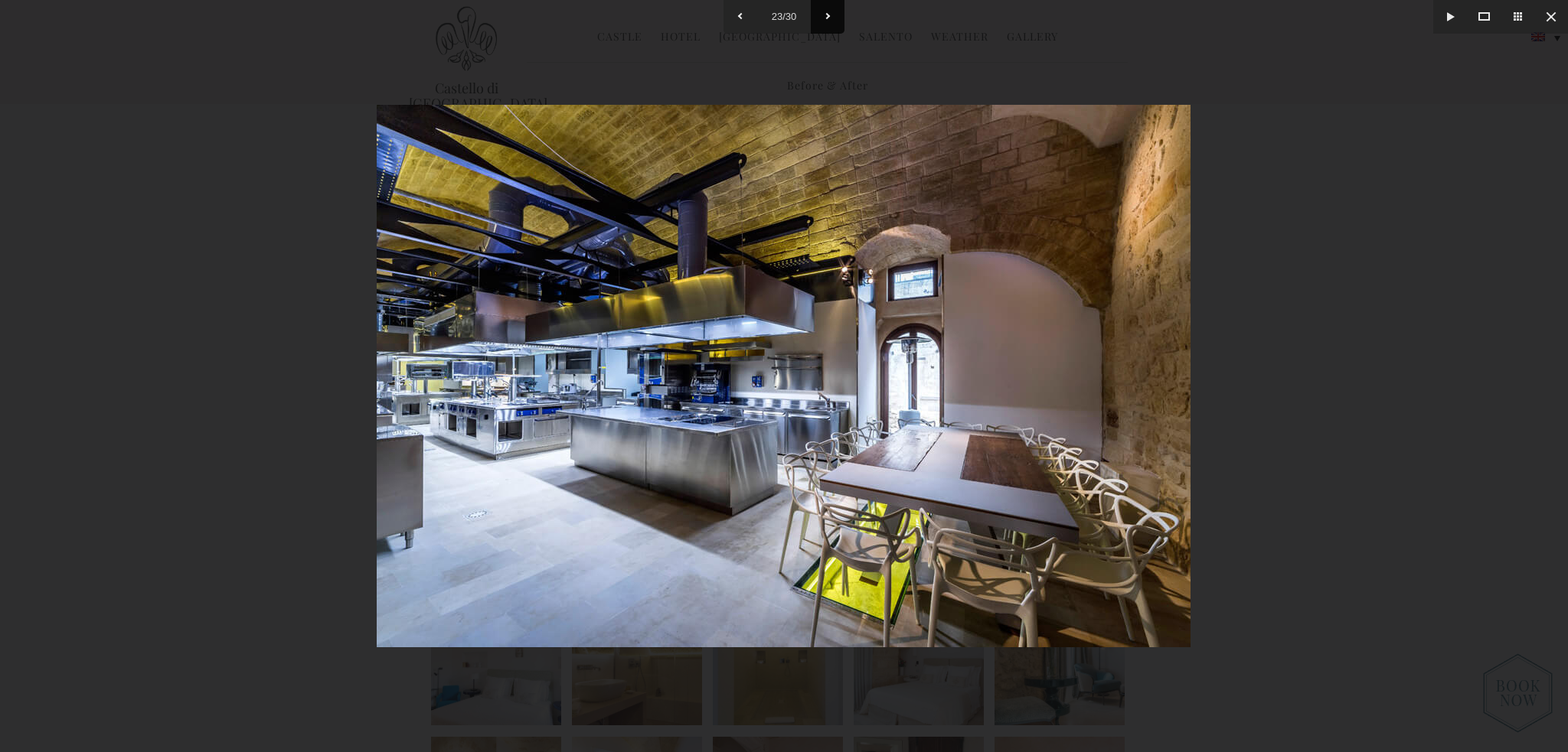
click at [817, 14] on button at bounding box center [828, 17] width 34 height 34
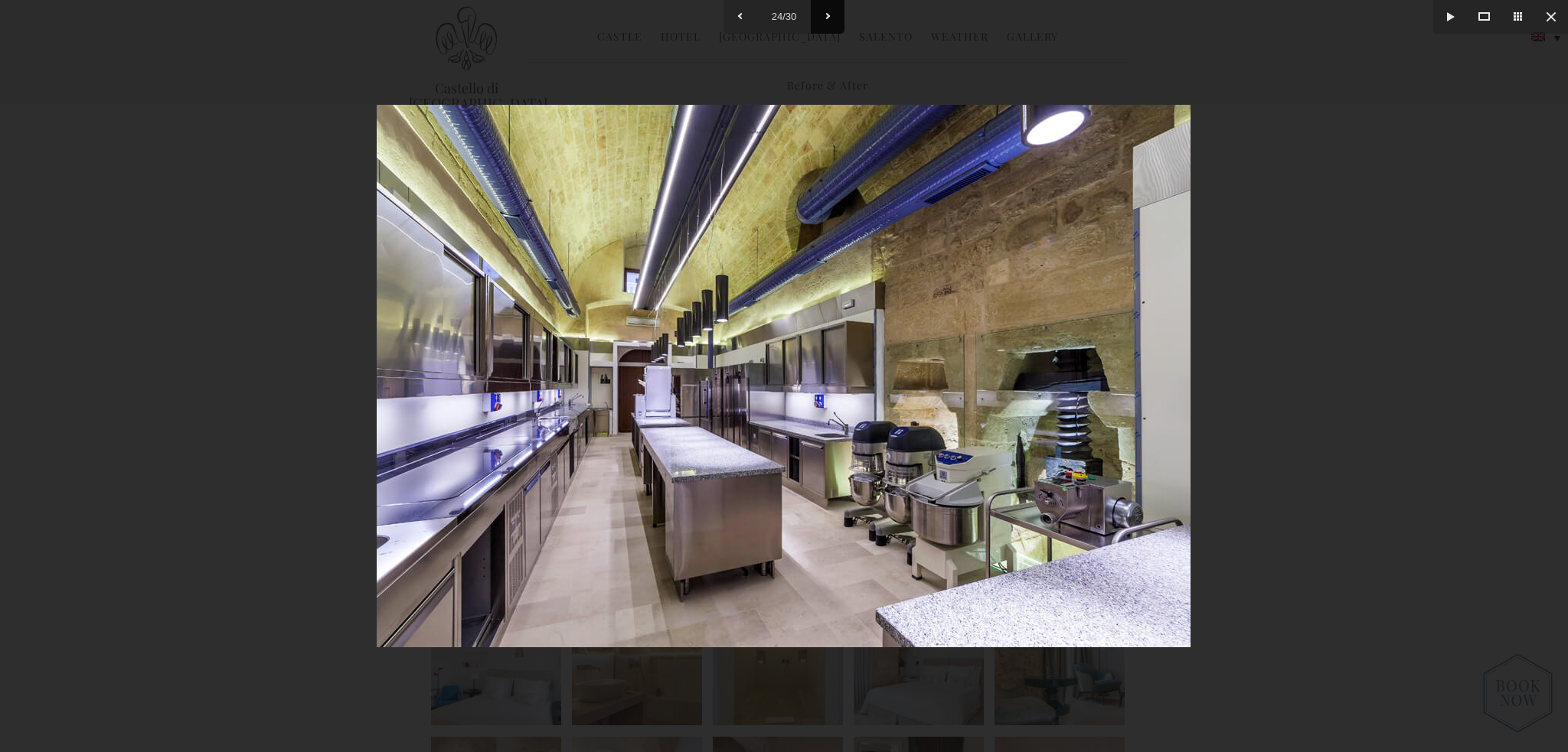
click at [817, 14] on button at bounding box center [828, 17] width 34 height 34
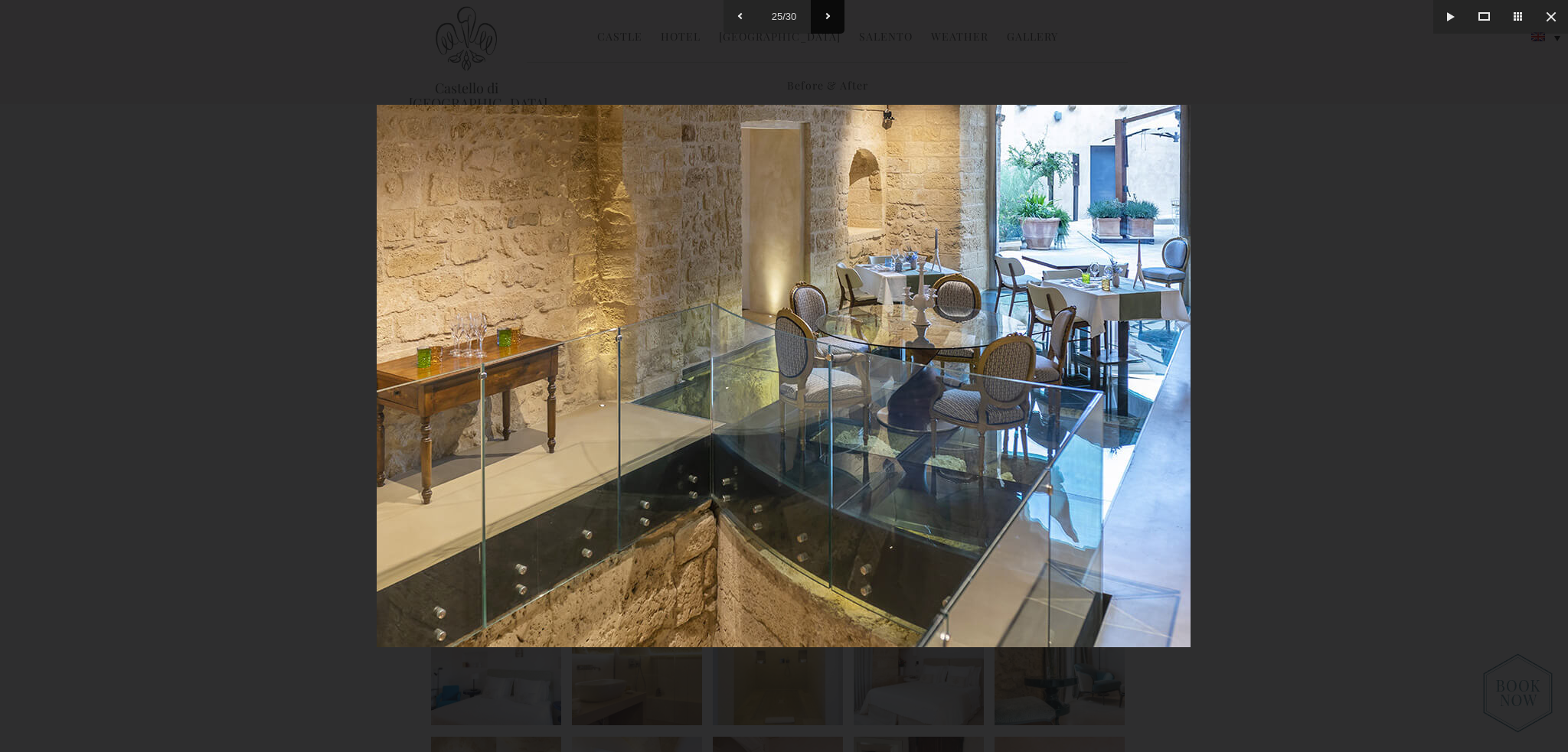
click at [817, 14] on button at bounding box center [828, 17] width 34 height 34
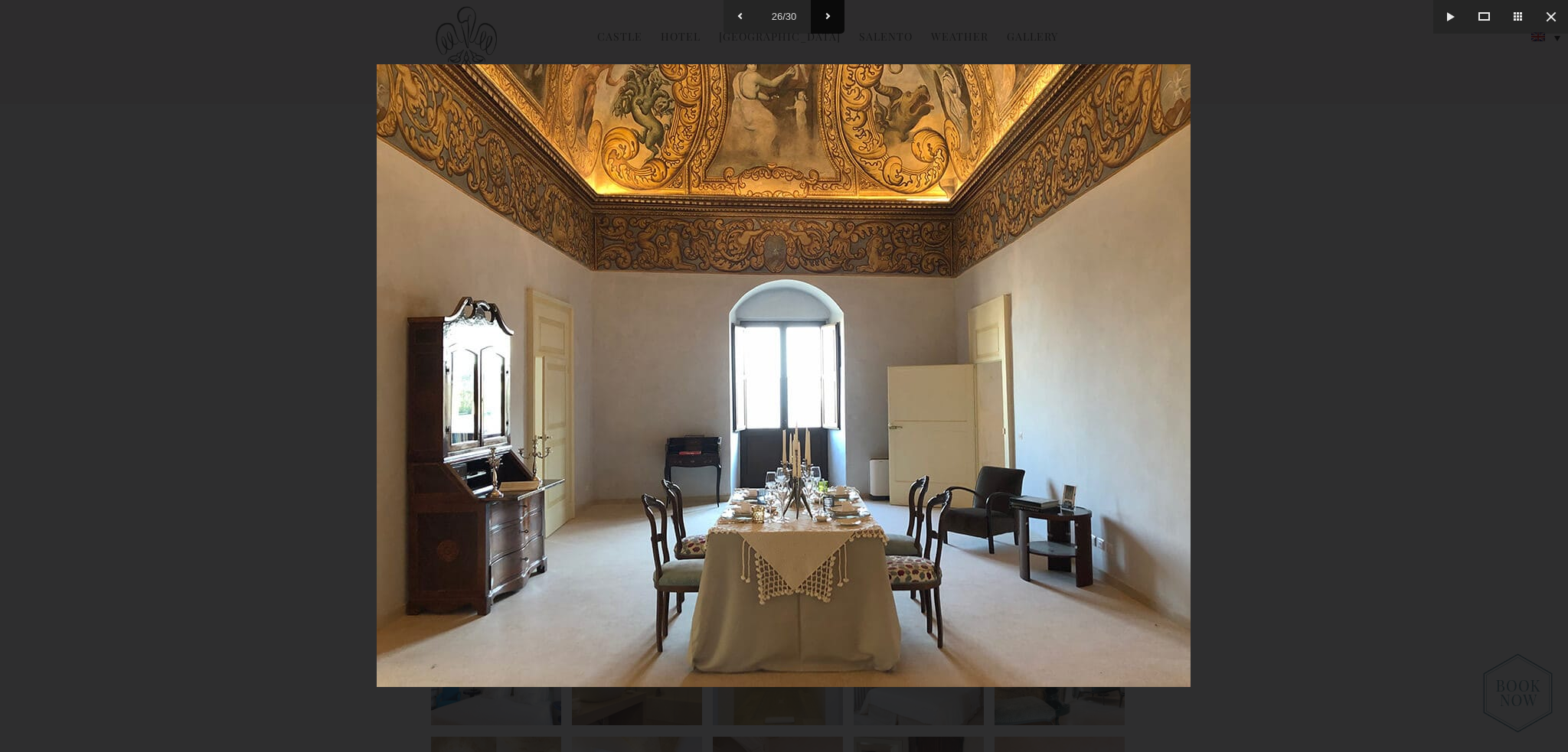
click at [817, 14] on button at bounding box center [828, 17] width 34 height 34
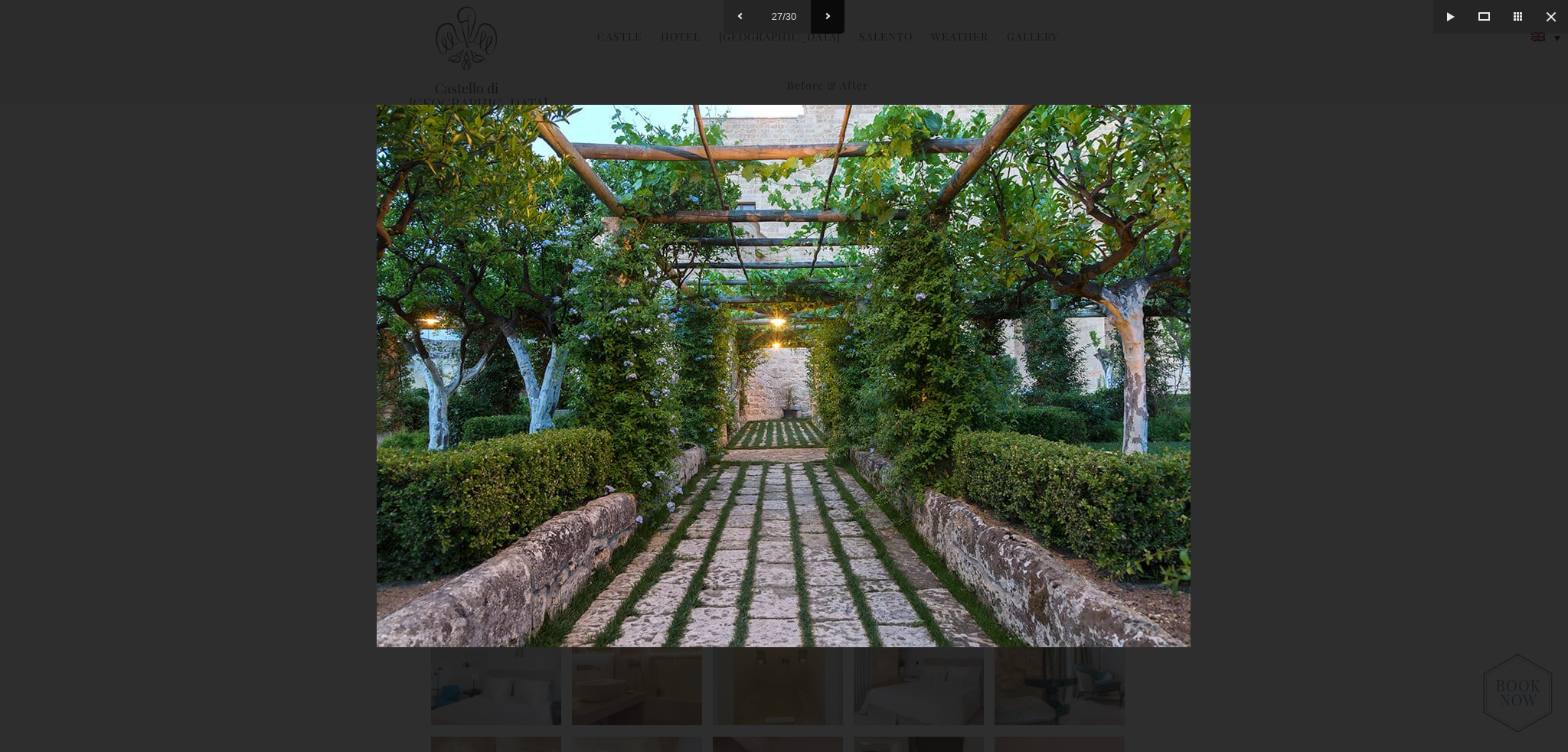
click at [817, 14] on button at bounding box center [828, 17] width 34 height 34
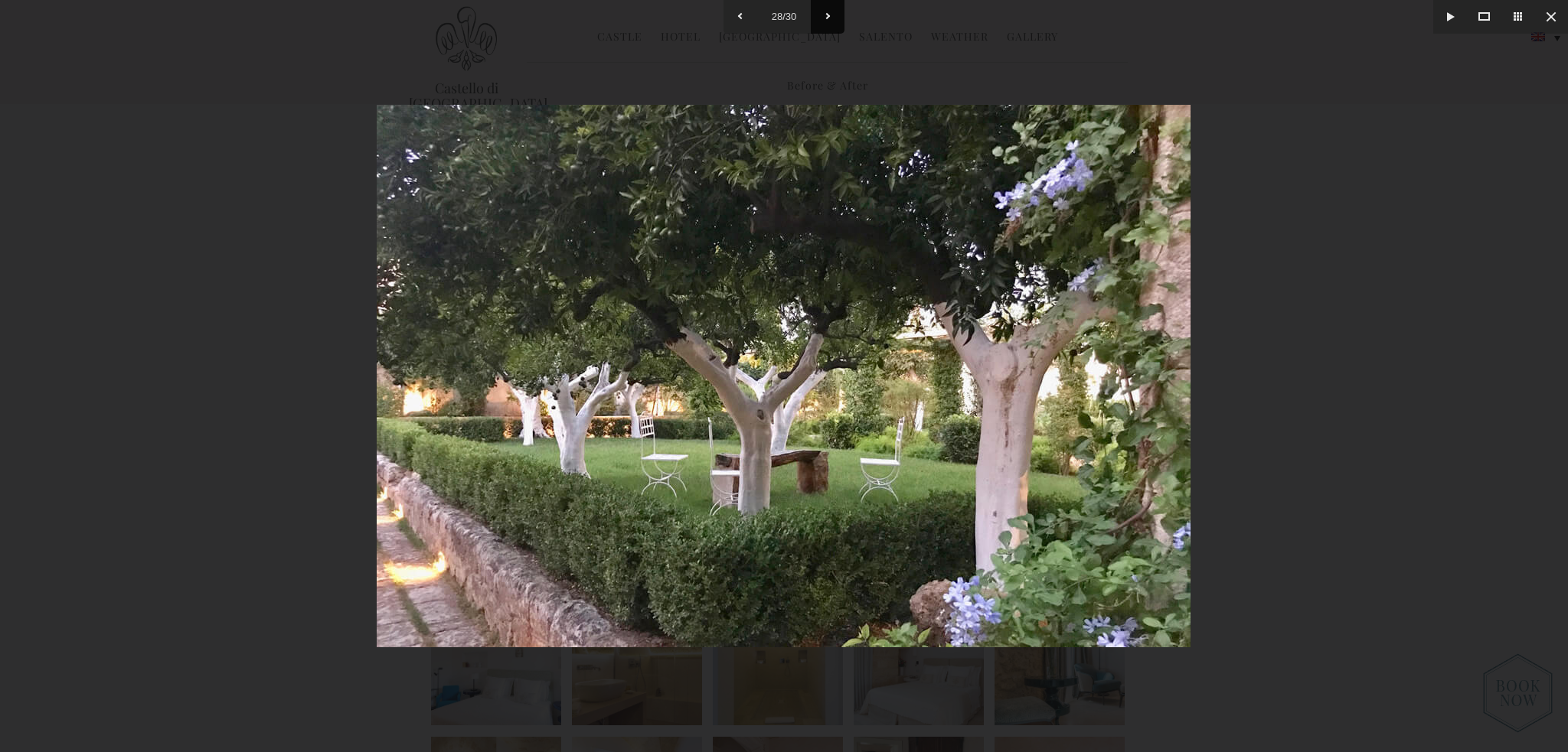
click at [817, 14] on button at bounding box center [828, 17] width 34 height 34
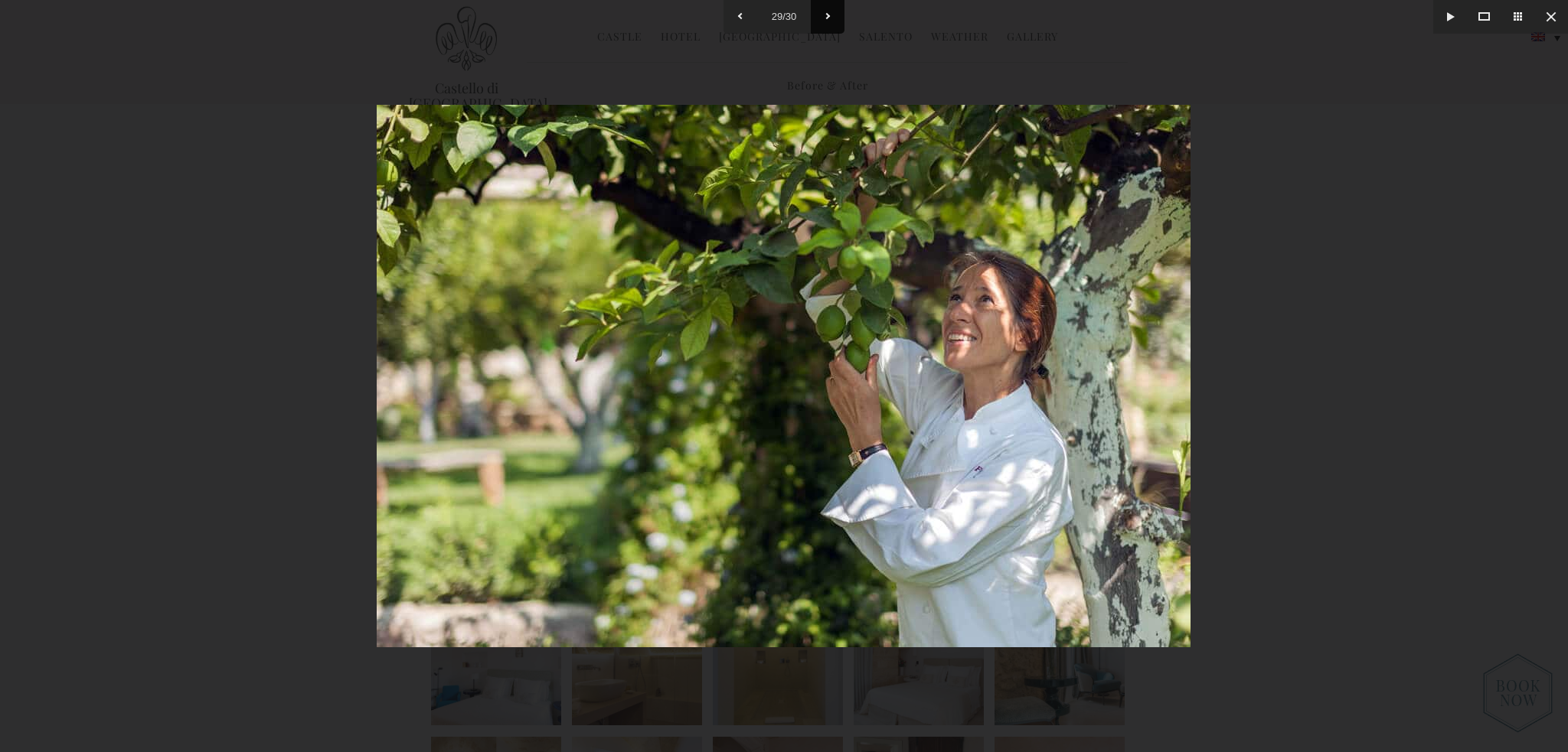
click at [817, 14] on button at bounding box center [828, 17] width 34 height 34
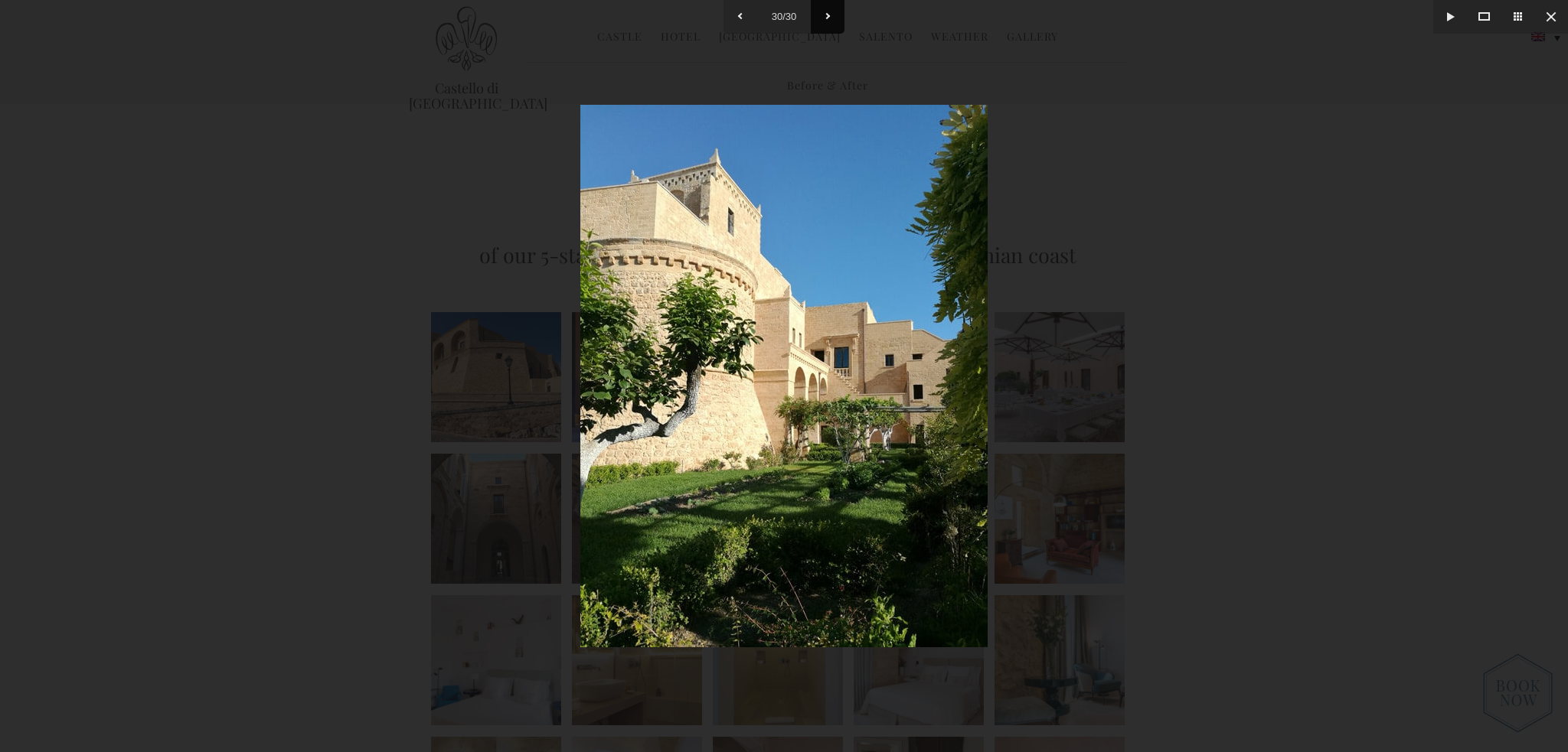
click at [817, 14] on button at bounding box center [828, 17] width 34 height 34
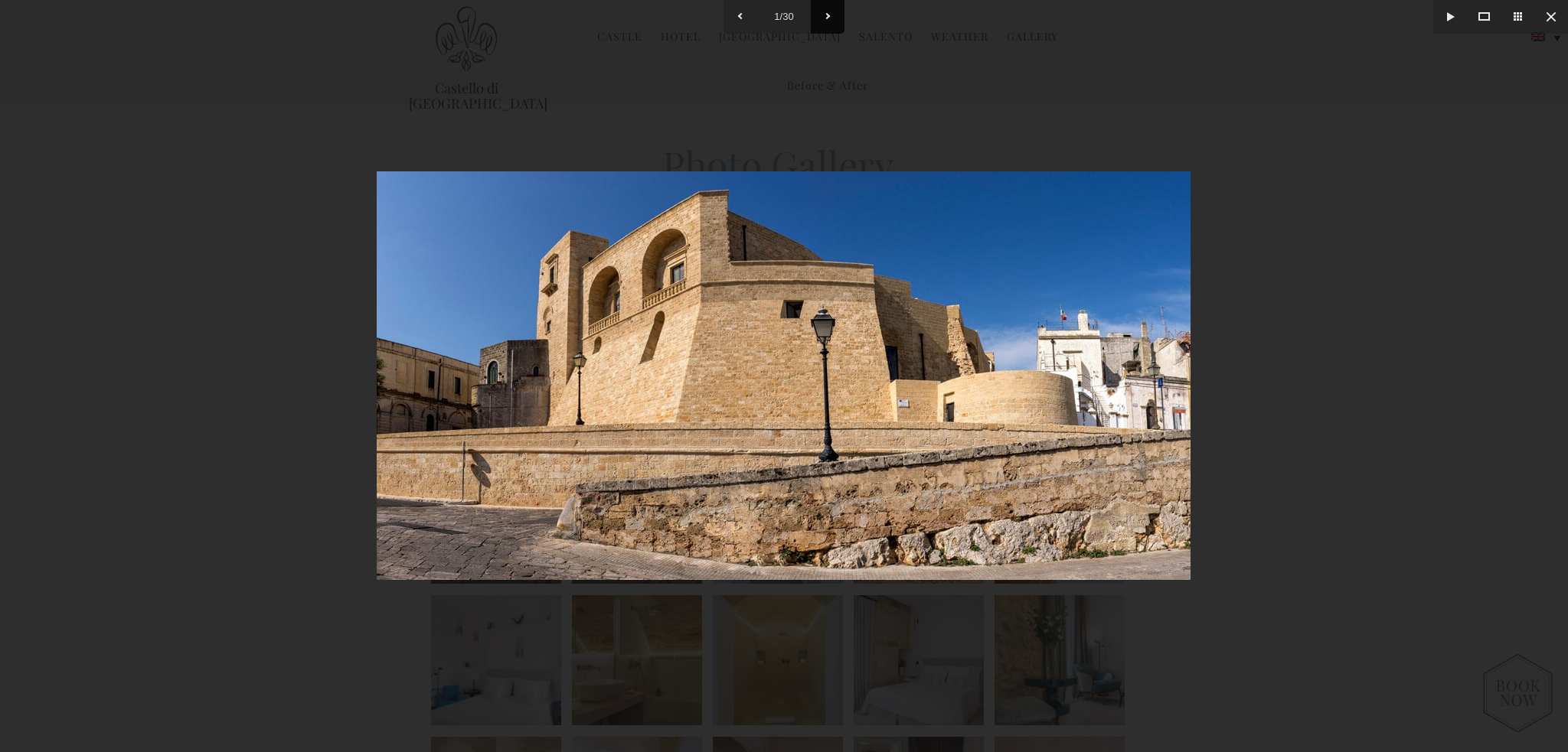
click at [817, 14] on button at bounding box center [828, 17] width 34 height 34
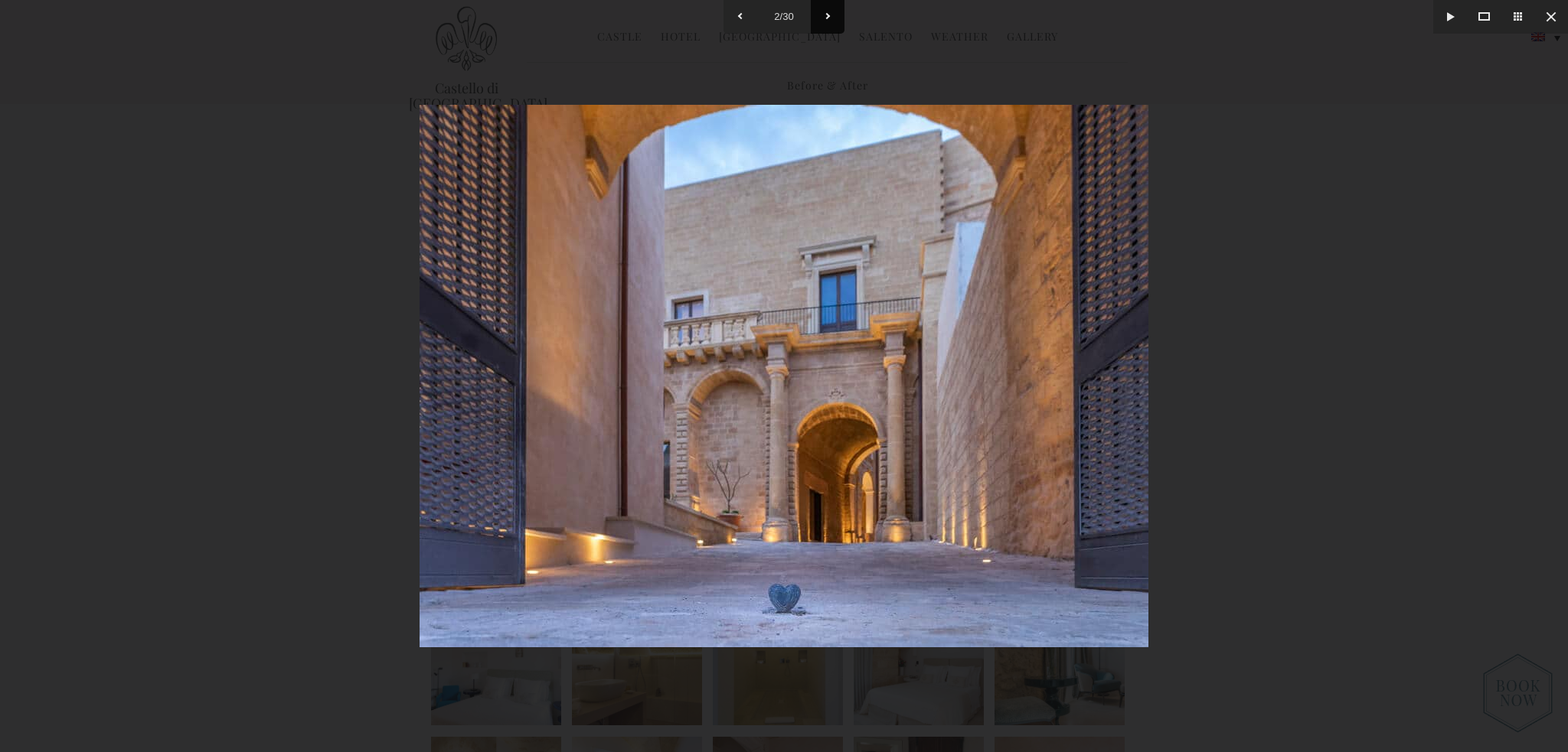
click at [817, 14] on button at bounding box center [828, 17] width 34 height 34
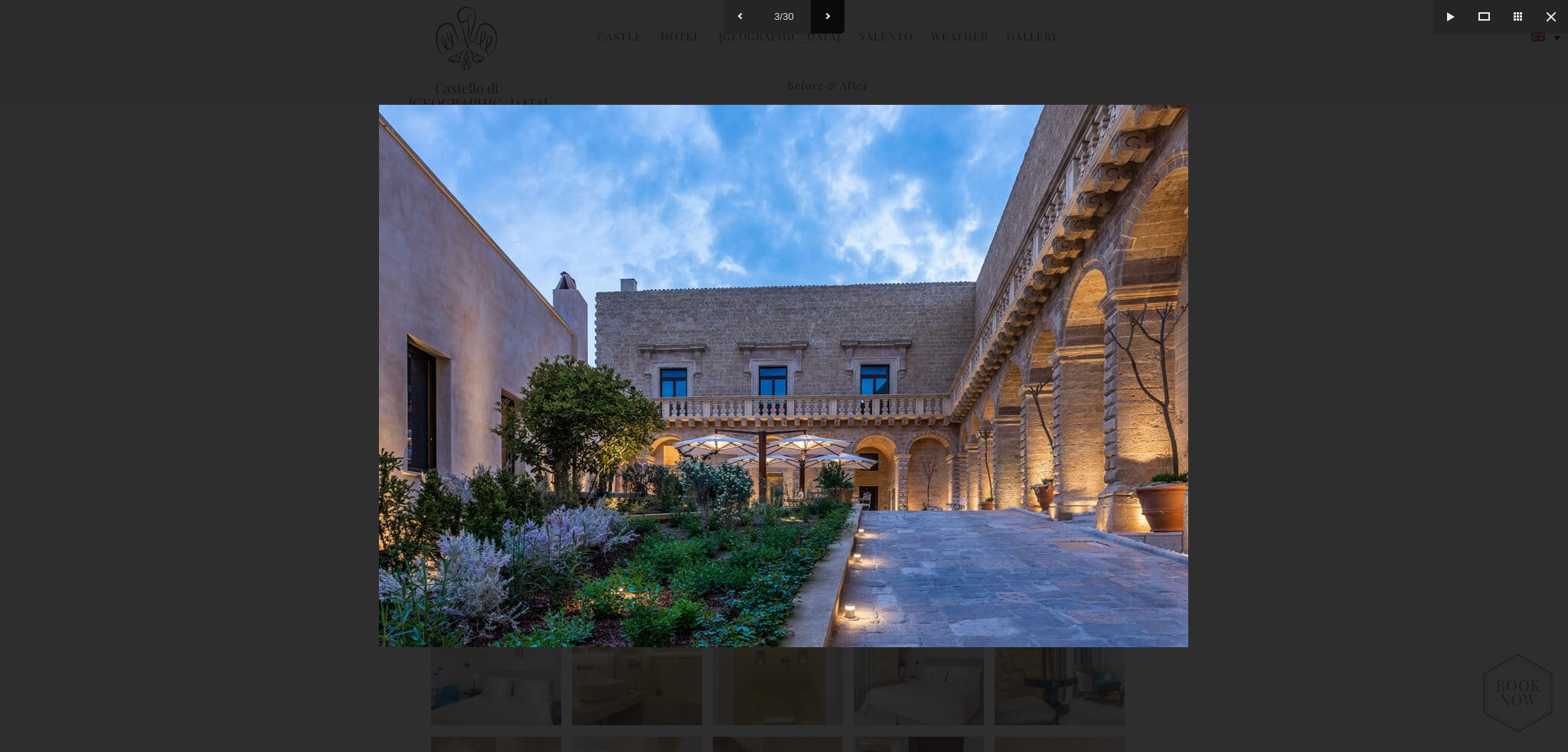
click at [817, 14] on button at bounding box center [828, 17] width 34 height 34
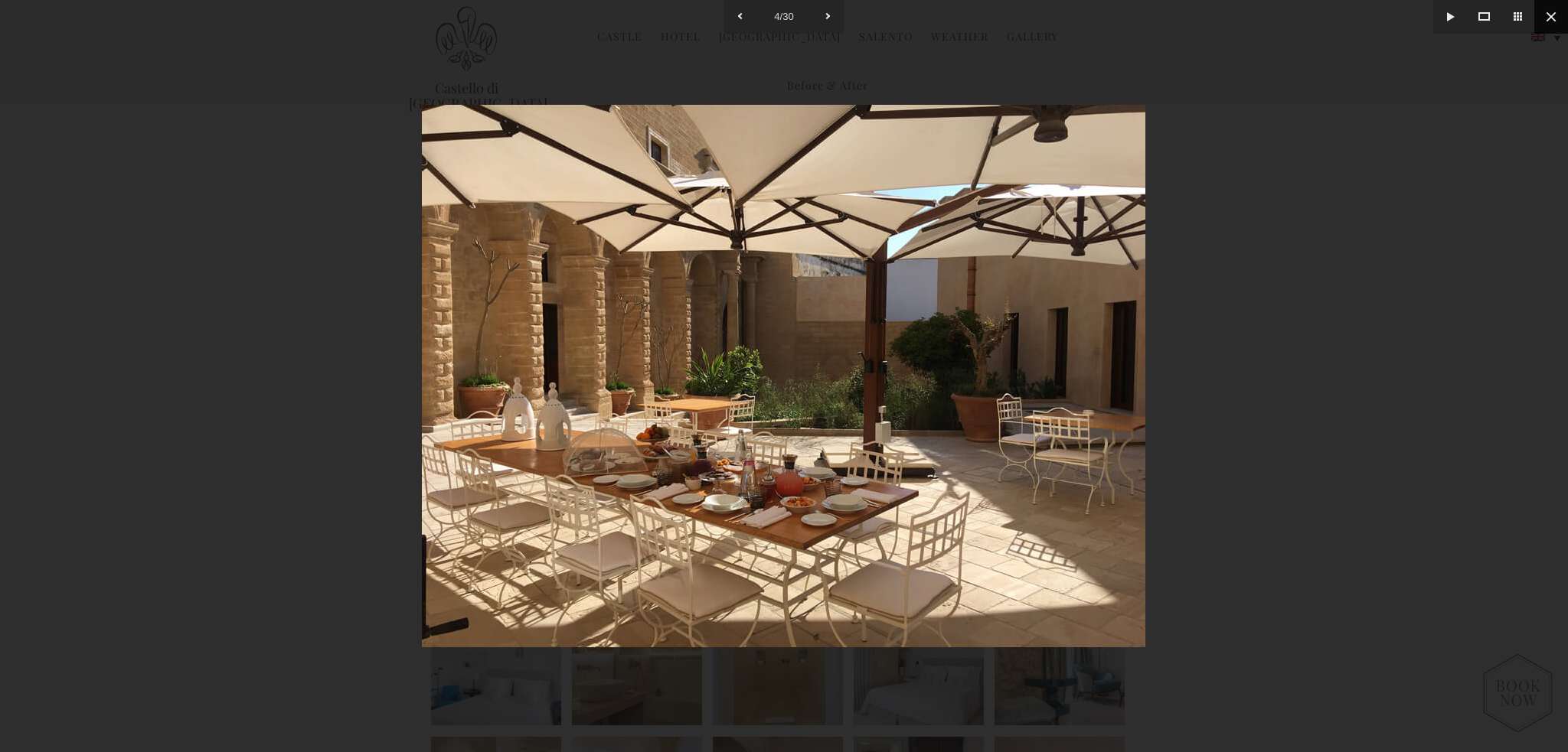
click at [1544, 14] on button at bounding box center [1551, 17] width 34 height 34
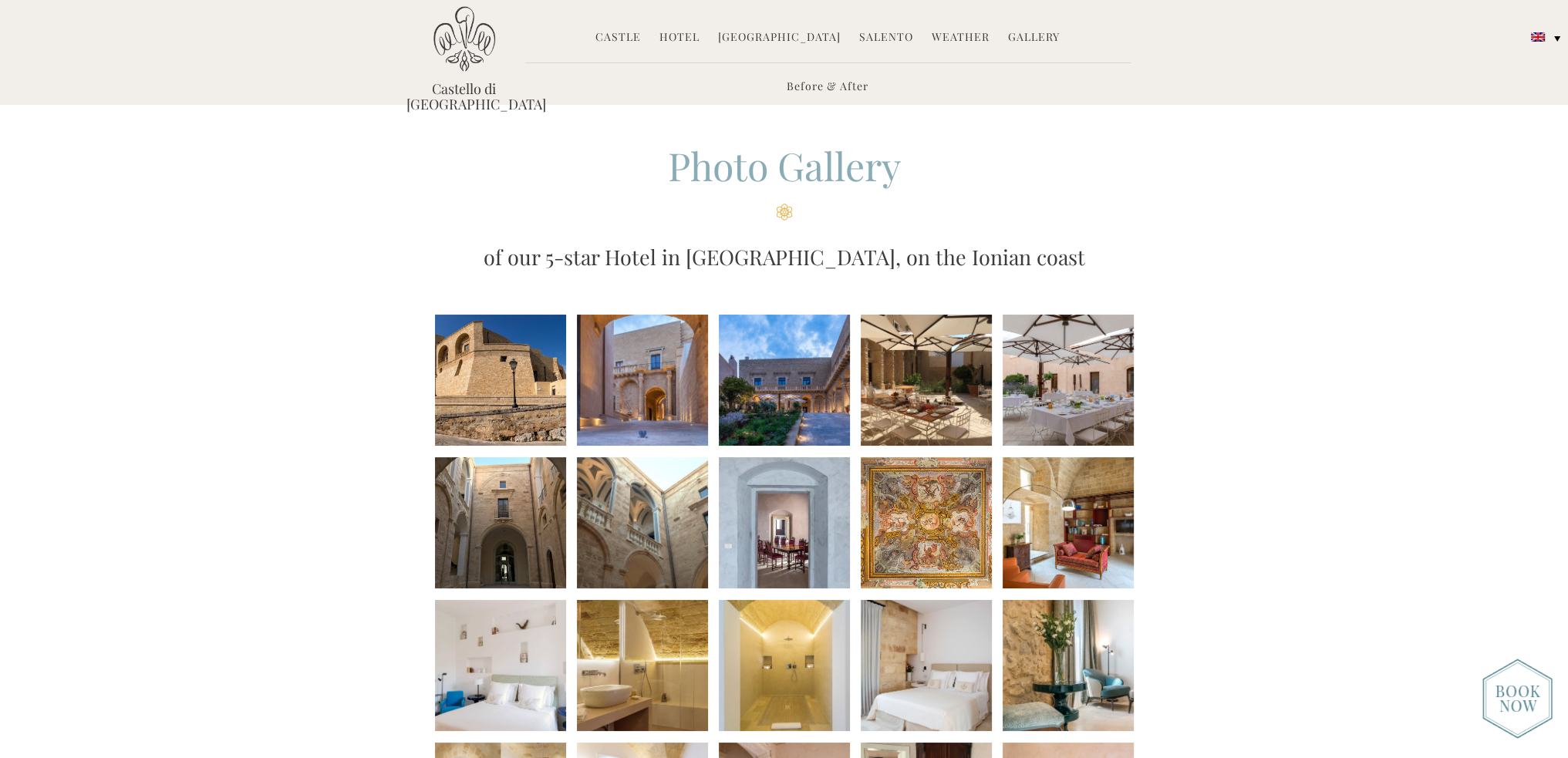
click at [939, 35] on link "Weather" at bounding box center [961, 38] width 58 height 18
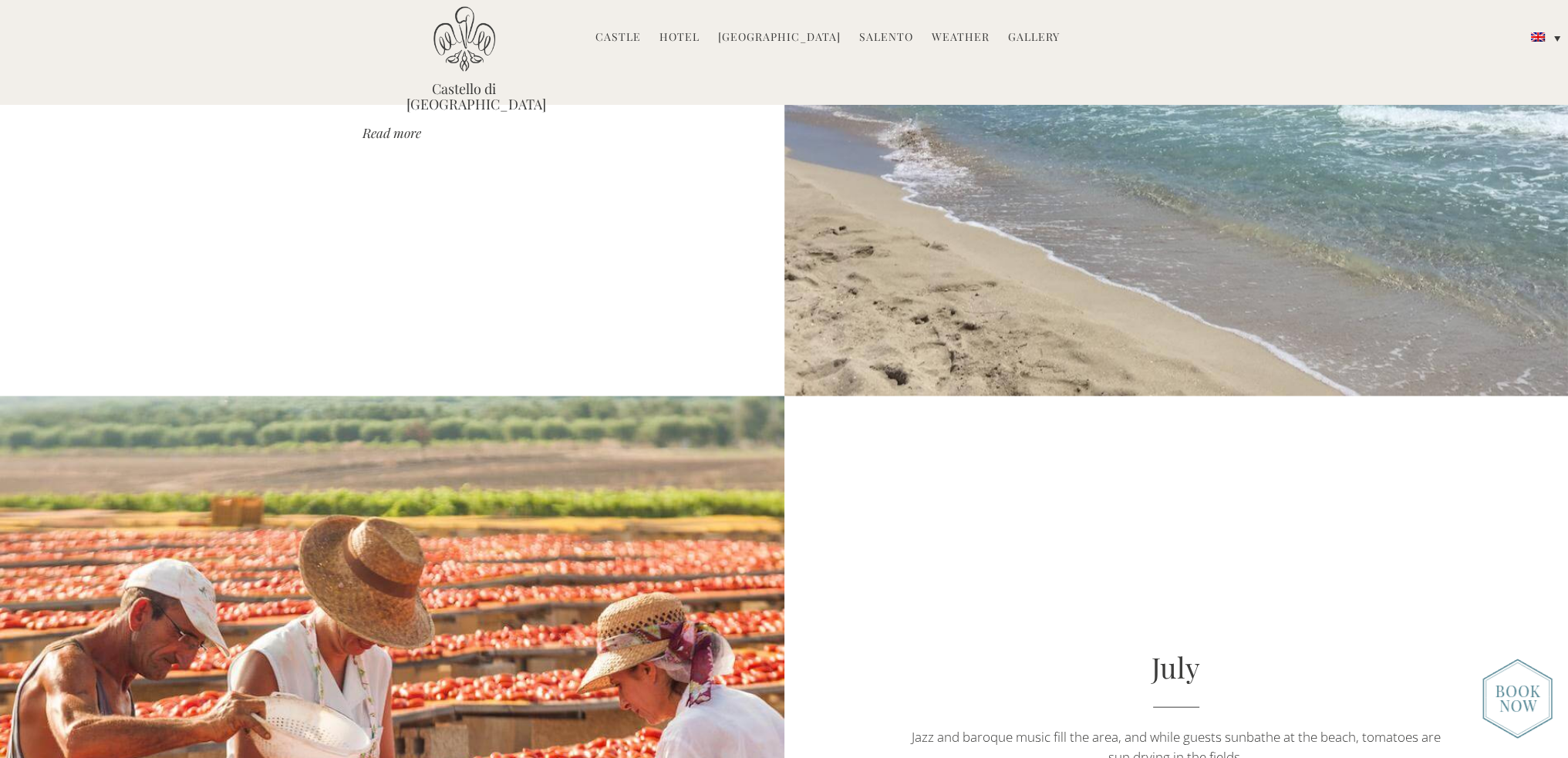
scroll to position [3621, 0]
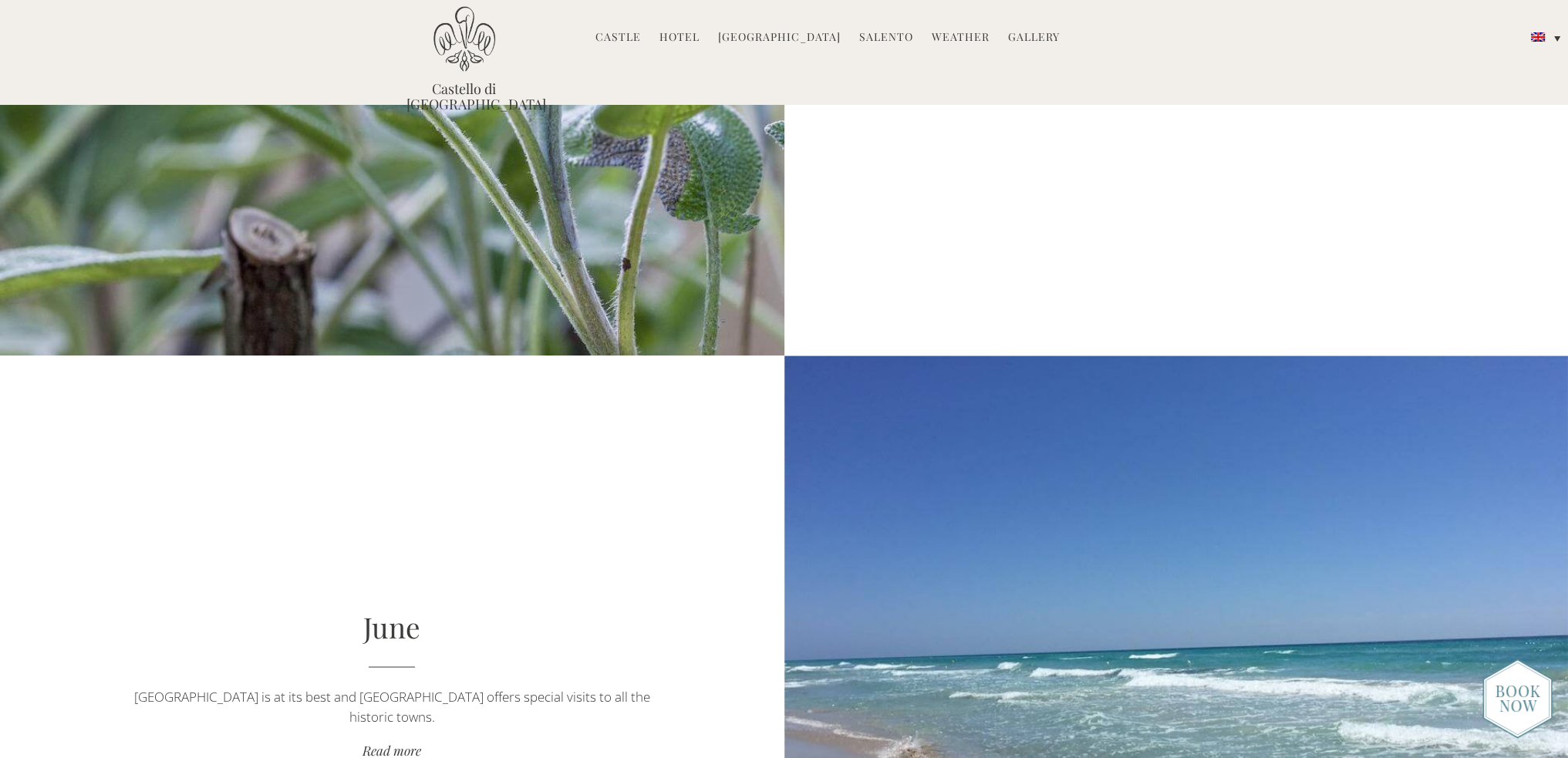
click at [675, 38] on link "Hotel" at bounding box center [679, 38] width 40 height 18
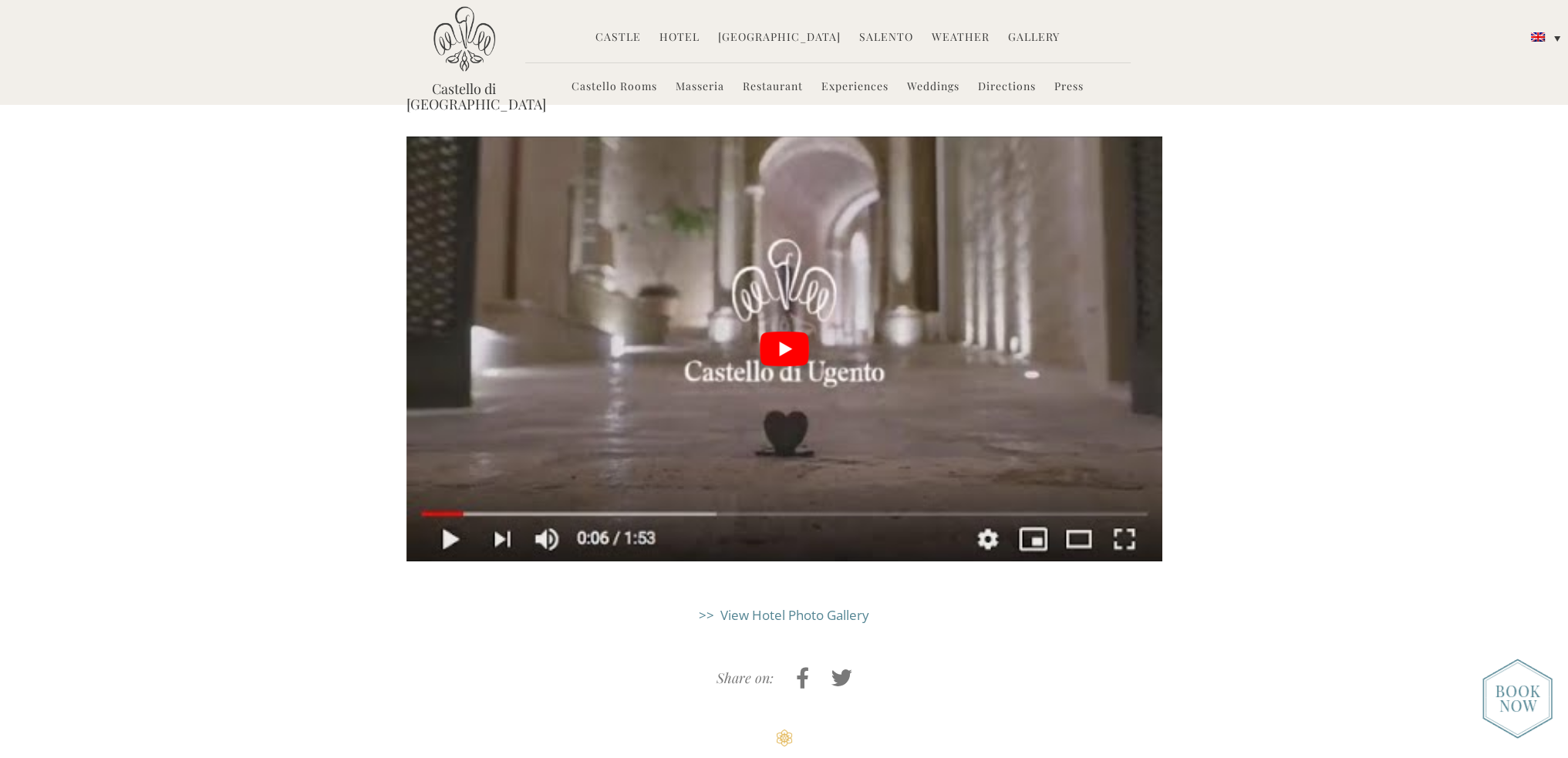
scroll to position [4035, 0]
